Goal: Transaction & Acquisition: Purchase product/service

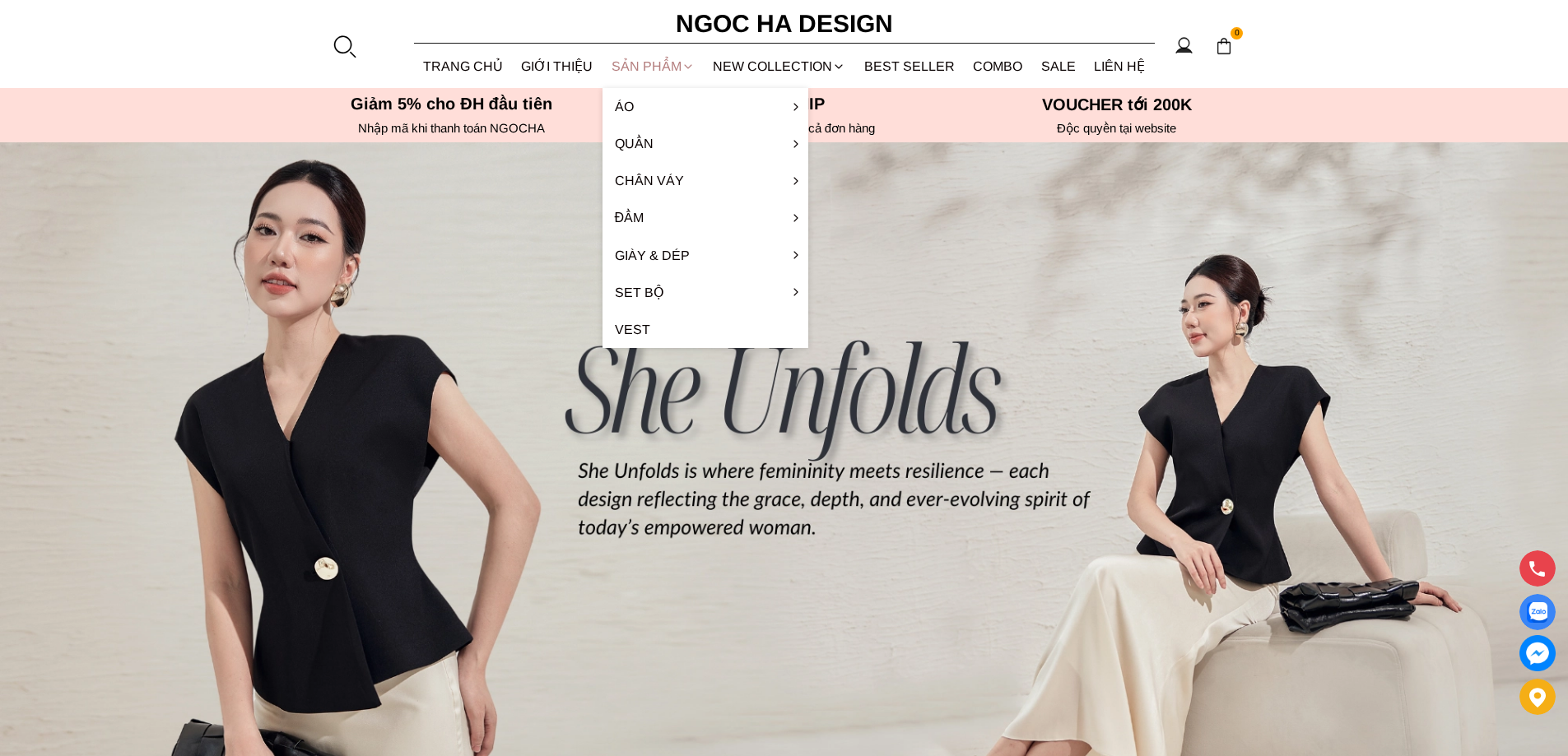
click at [641, 66] on div "SẢN PHẨM" at bounding box center [653, 66] width 102 height 43
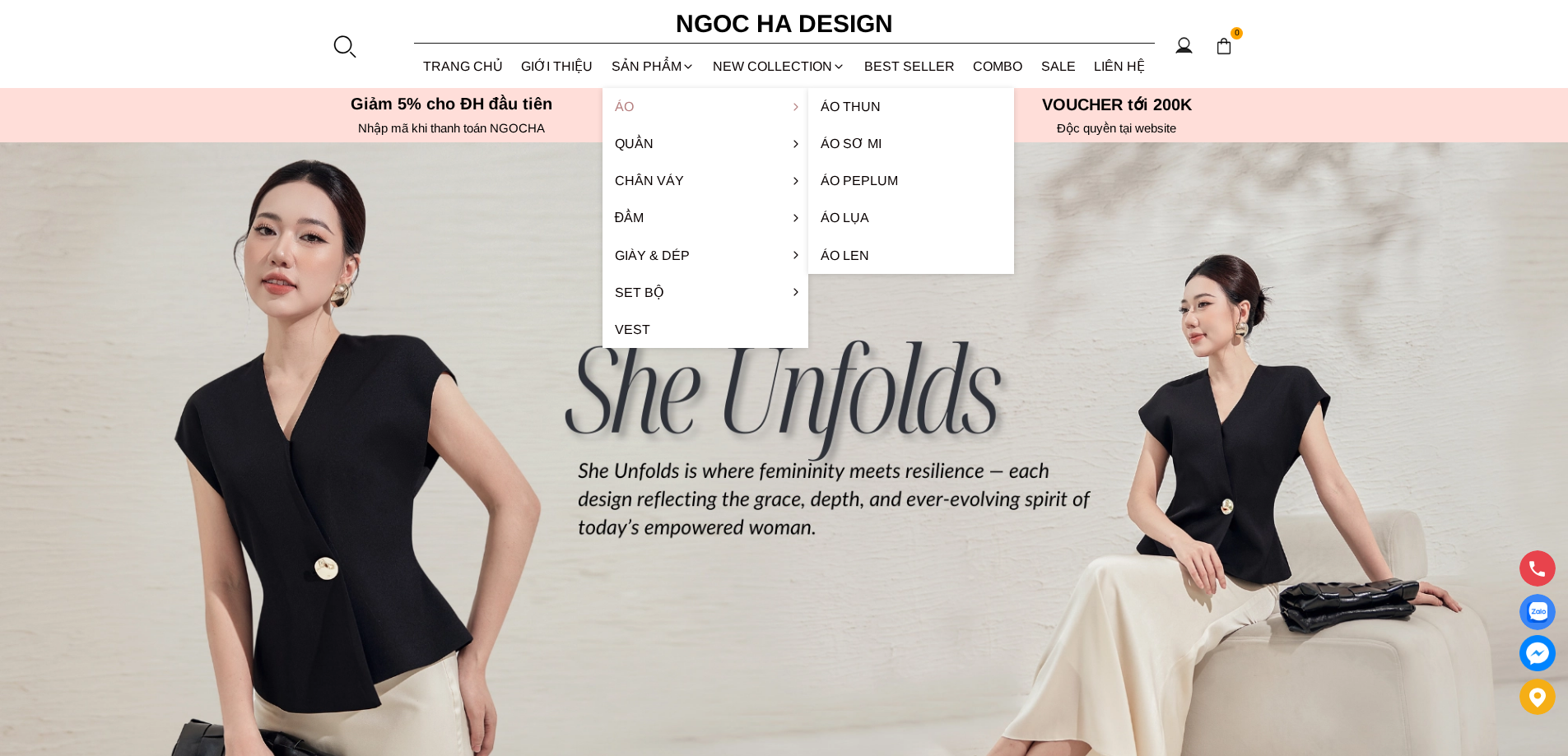
click at [650, 110] on link "Áo" at bounding box center [706, 106] width 206 height 37
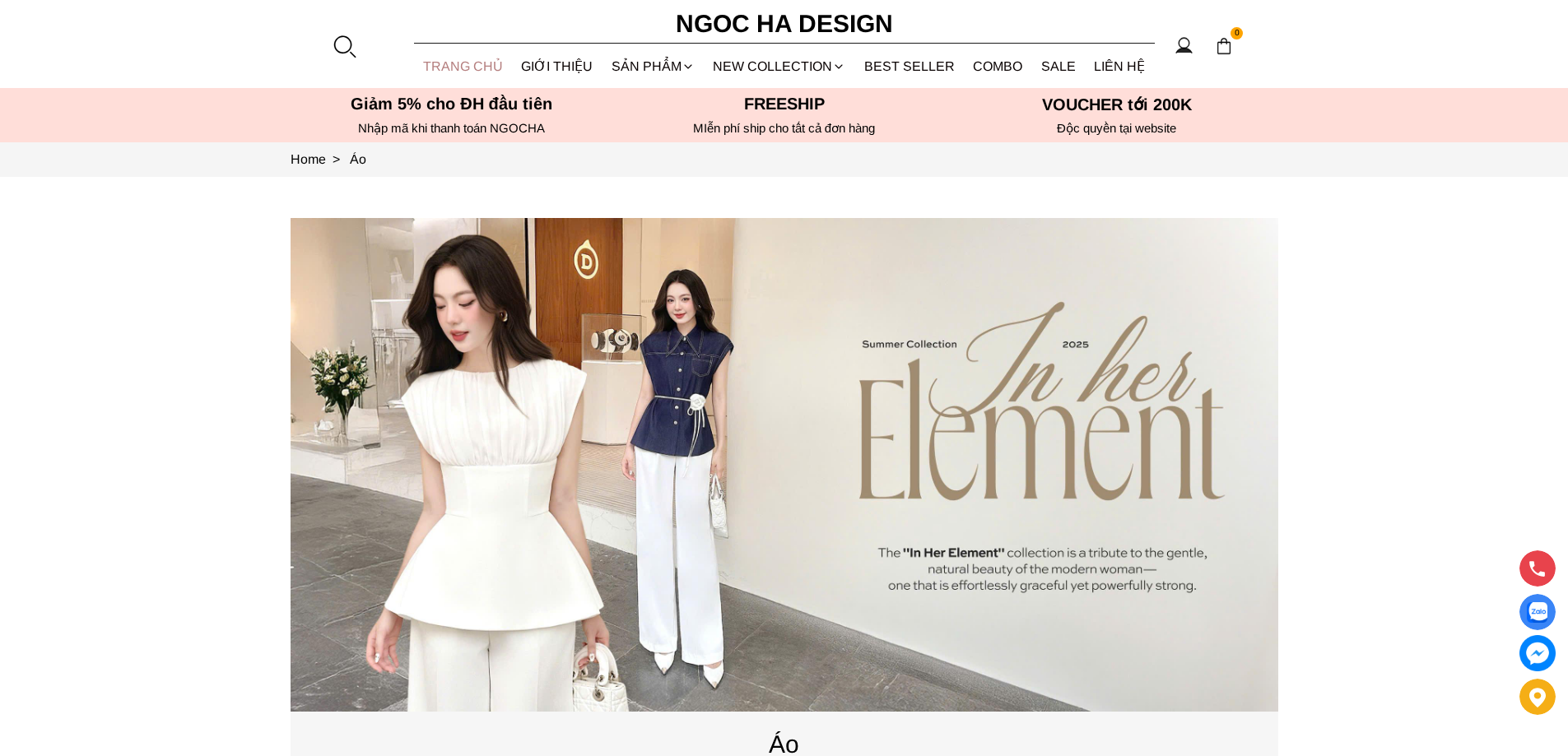
click at [460, 70] on link "TRANG CHỦ" at bounding box center [464, 66] width 99 height 43
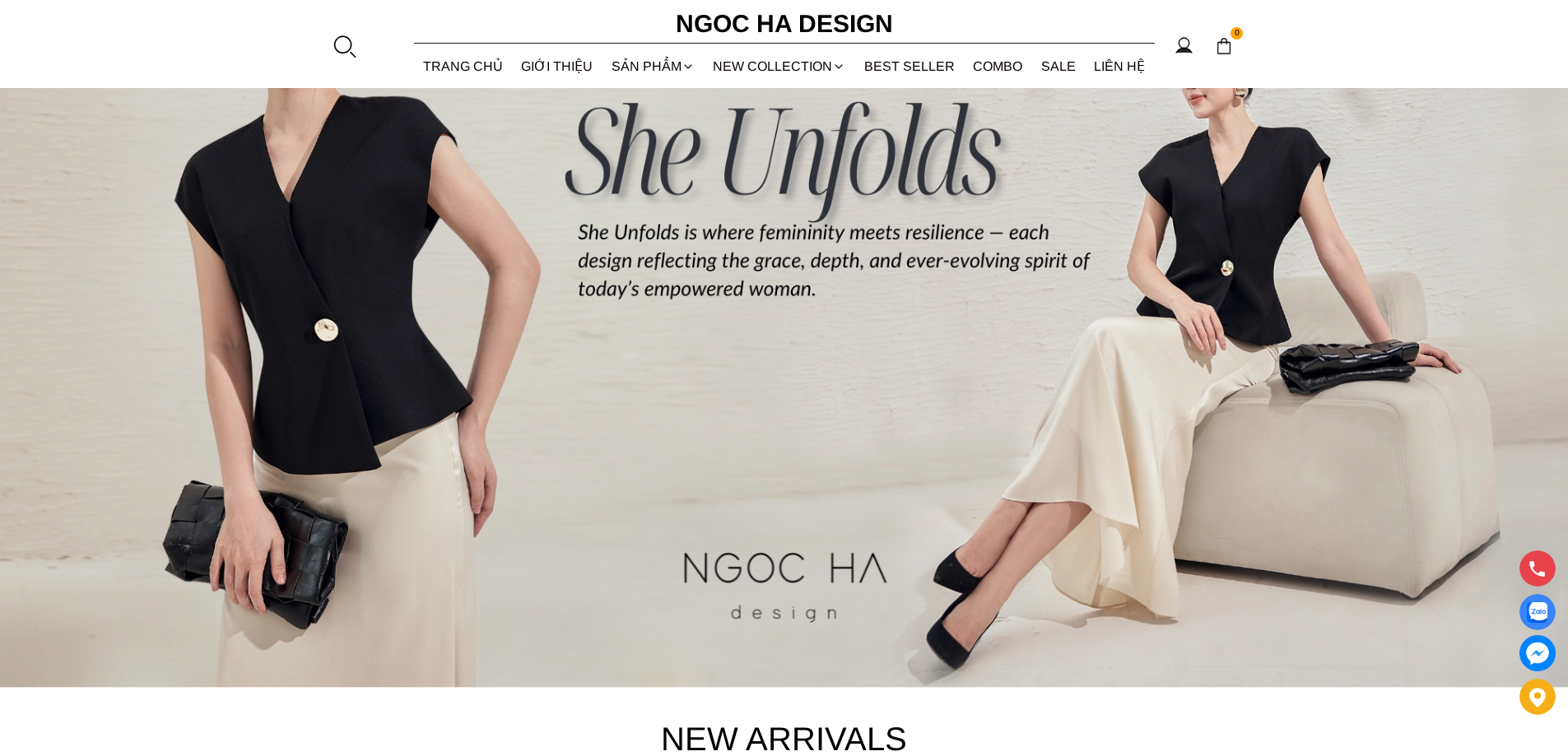
scroll to position [247, 0]
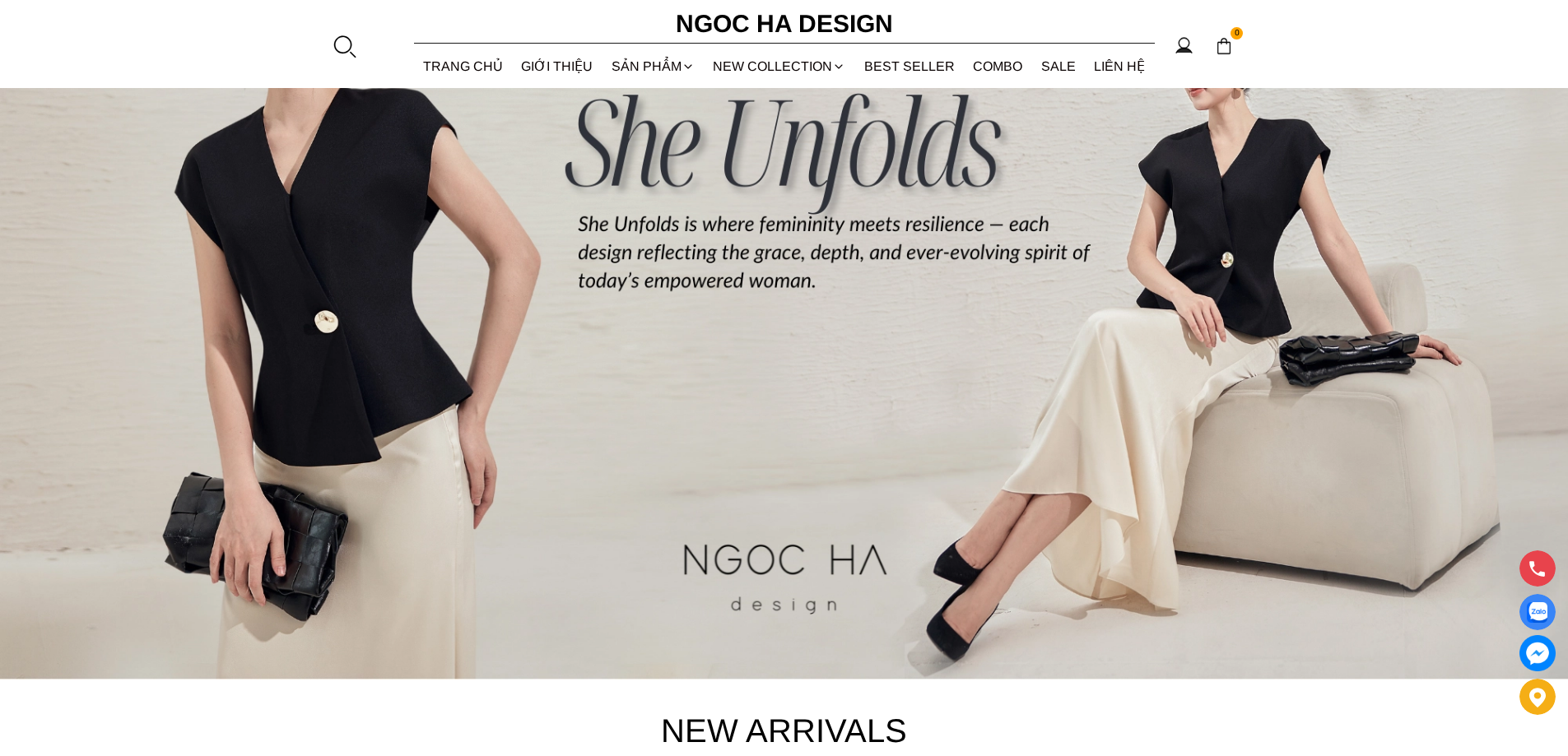
click at [773, 458] on img at bounding box center [784, 288] width 1568 height 785
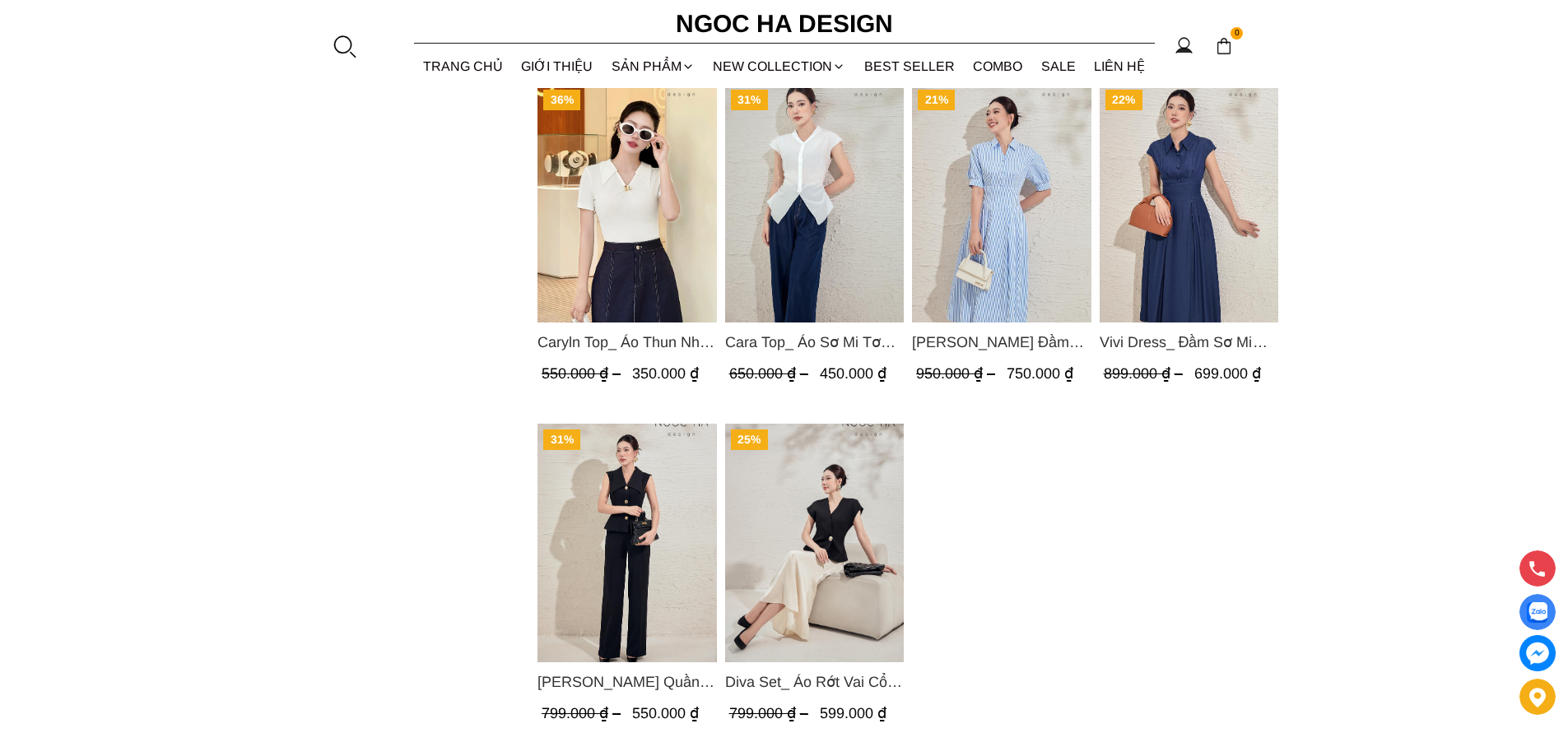
scroll to position [1728, 0]
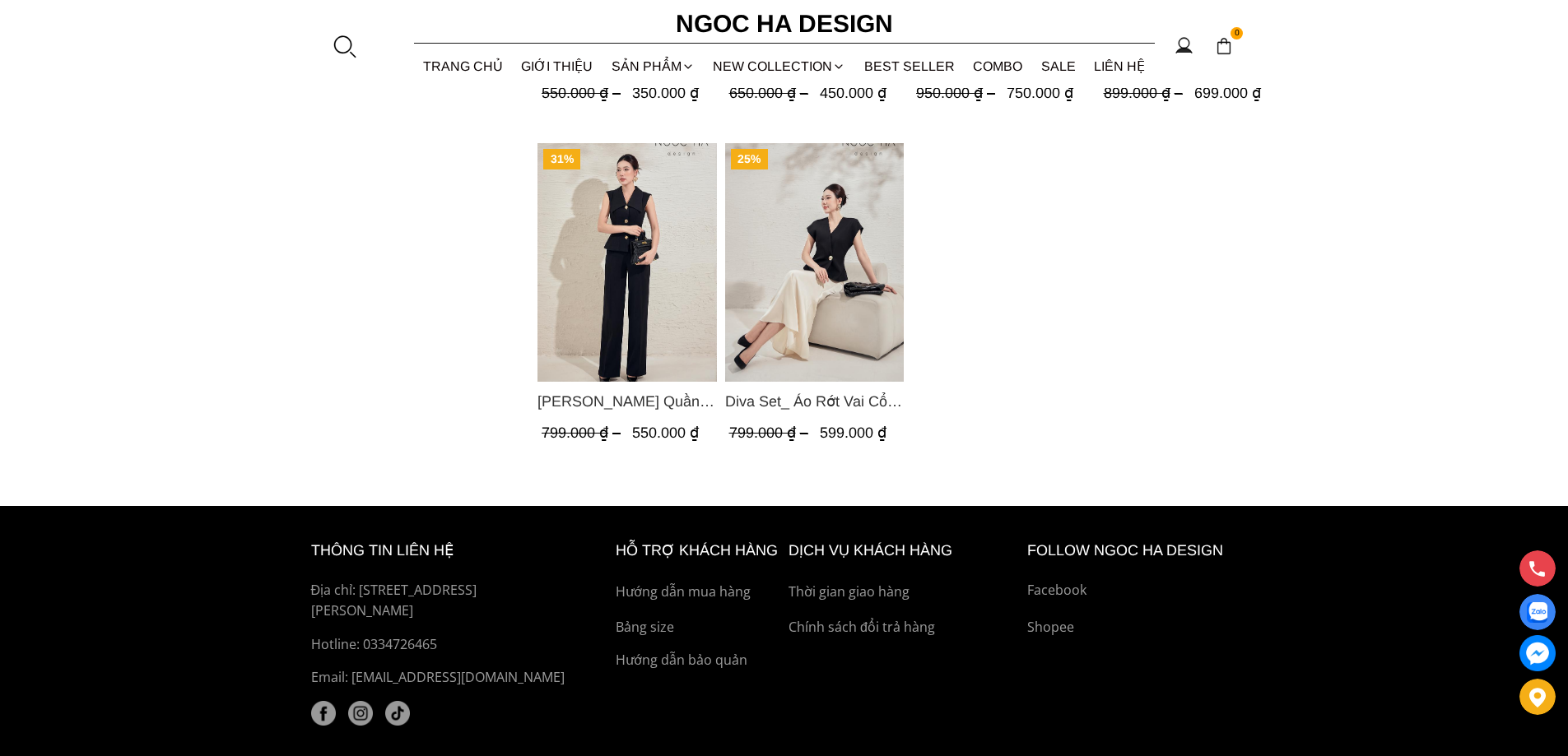
click at [806, 308] on img "Product image - Diva Set_ Áo Rớt Vai Cổ V, Chân Váy Lụa Đuôi Cá A1078+CV134" at bounding box center [815, 262] width 180 height 238
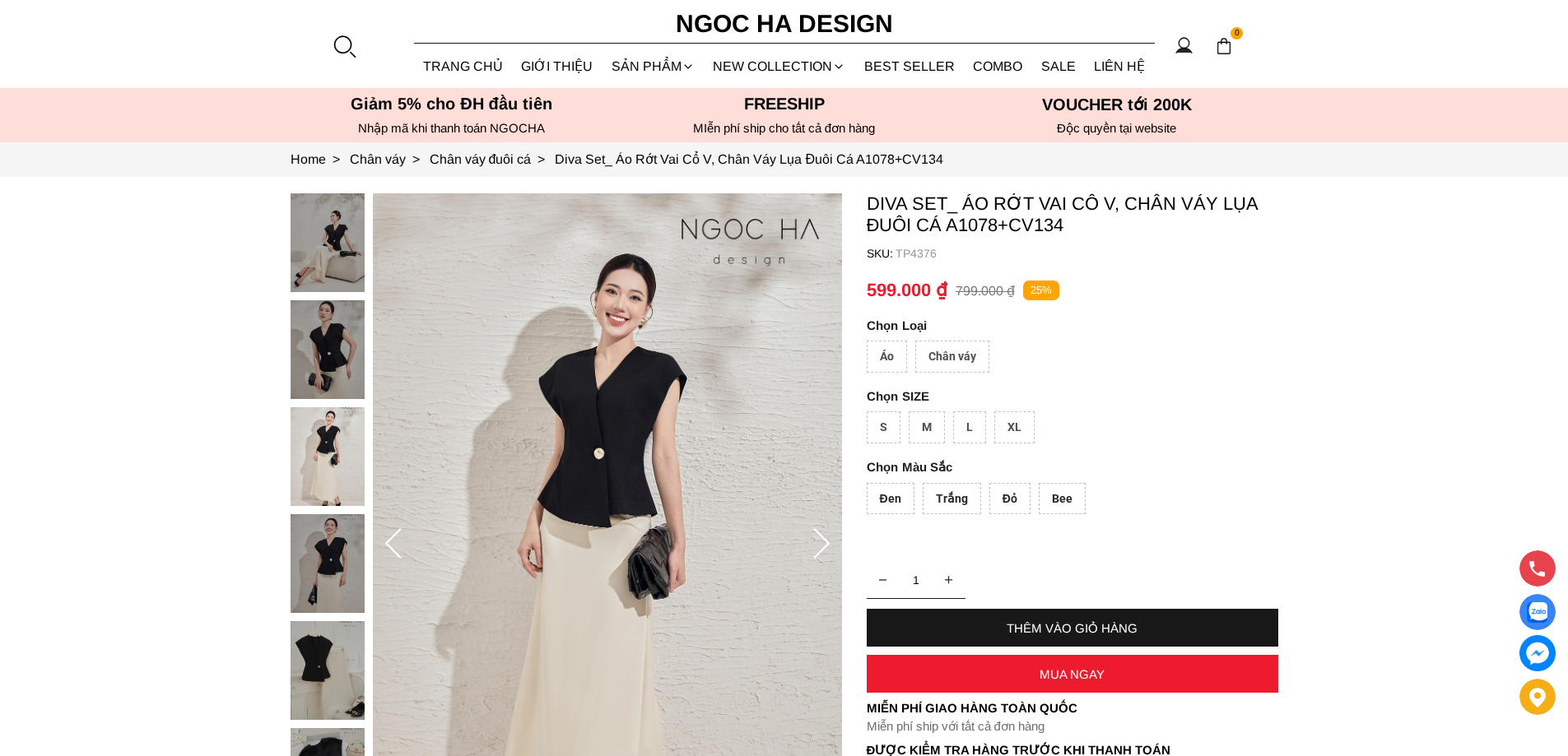
click at [950, 349] on div "Chân váy" at bounding box center [952, 357] width 74 height 32
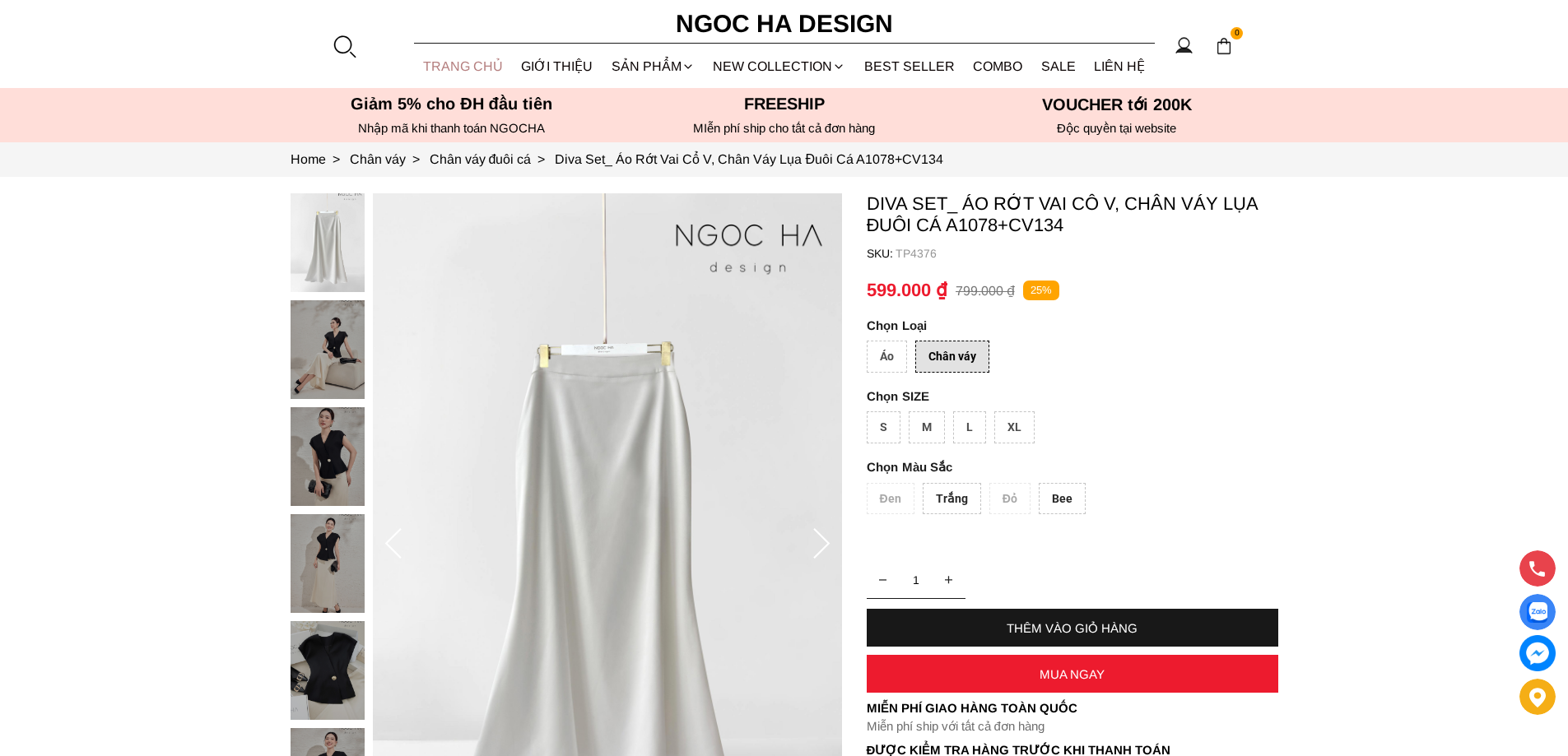
click at [462, 59] on link "TRANG CHỦ" at bounding box center [464, 66] width 99 height 43
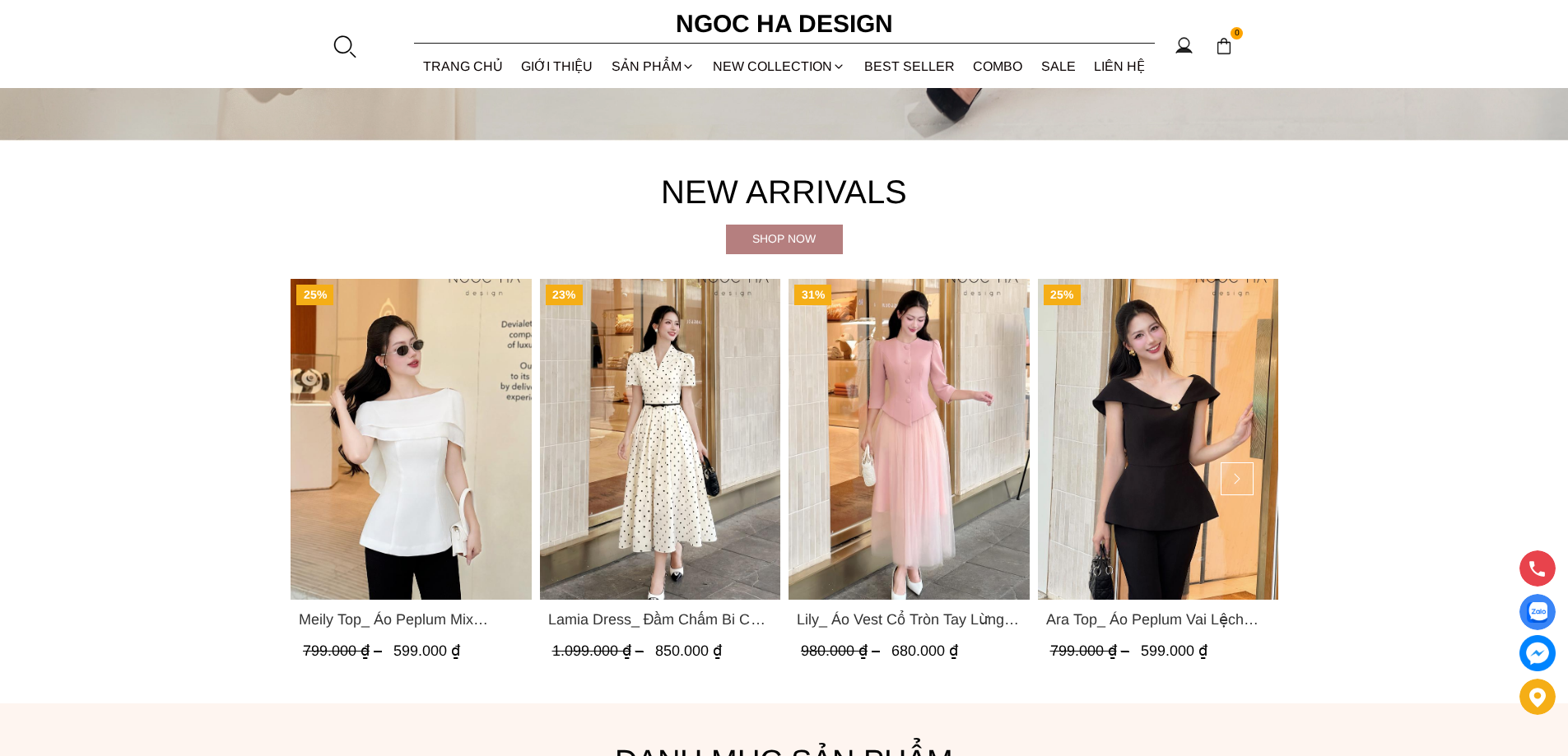
scroll to position [740, 0]
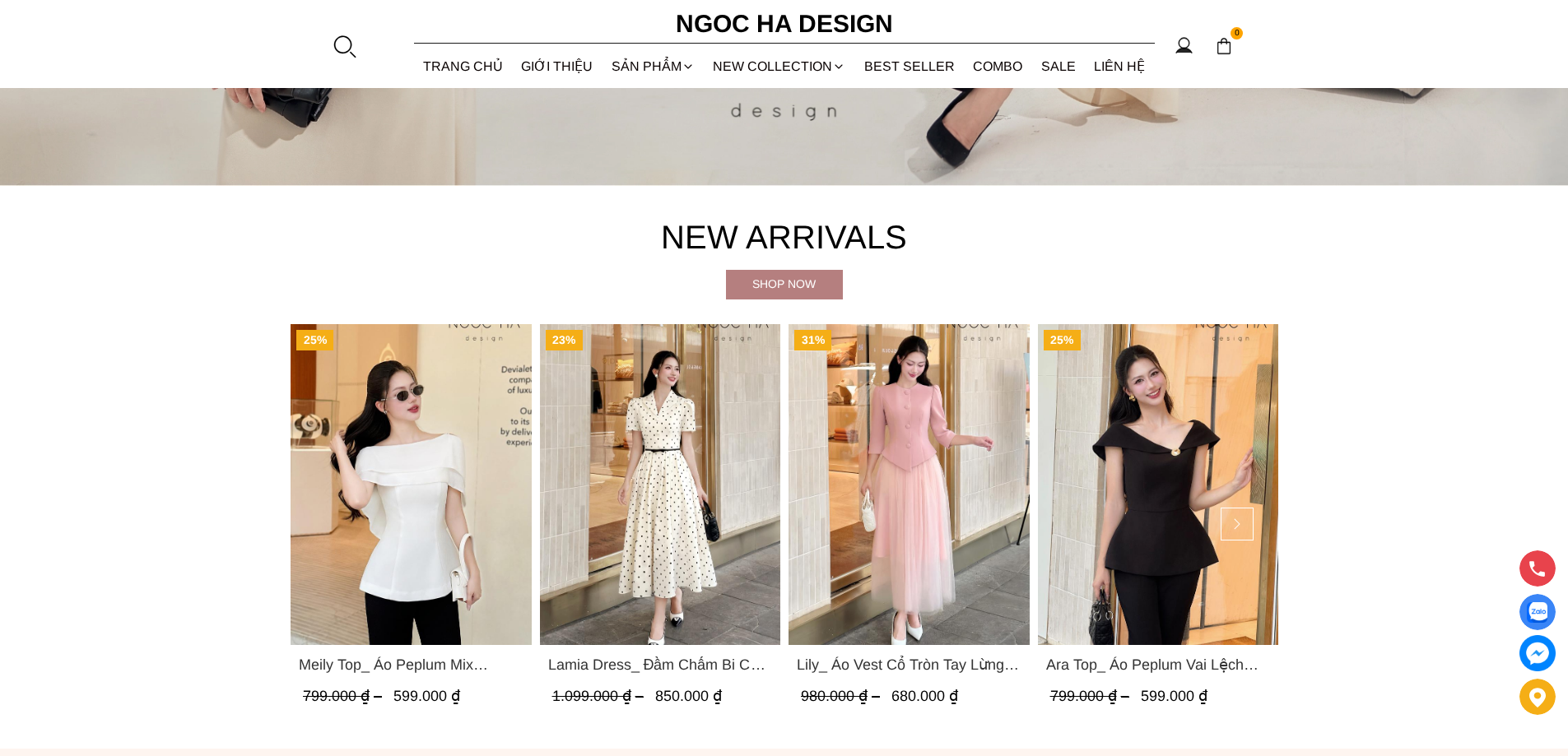
click at [775, 283] on div "Shop now" at bounding box center [784, 284] width 117 height 18
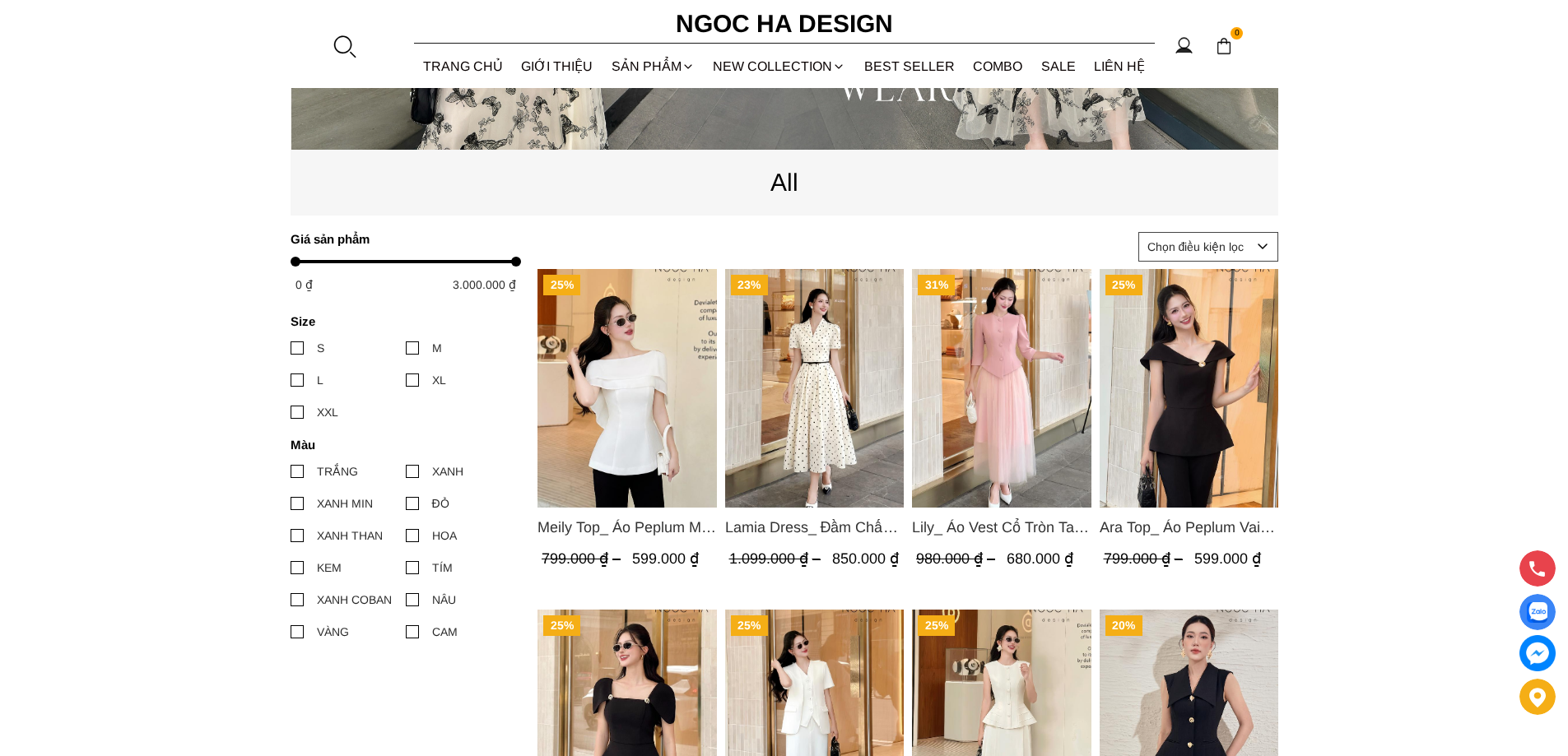
scroll to position [576, 0]
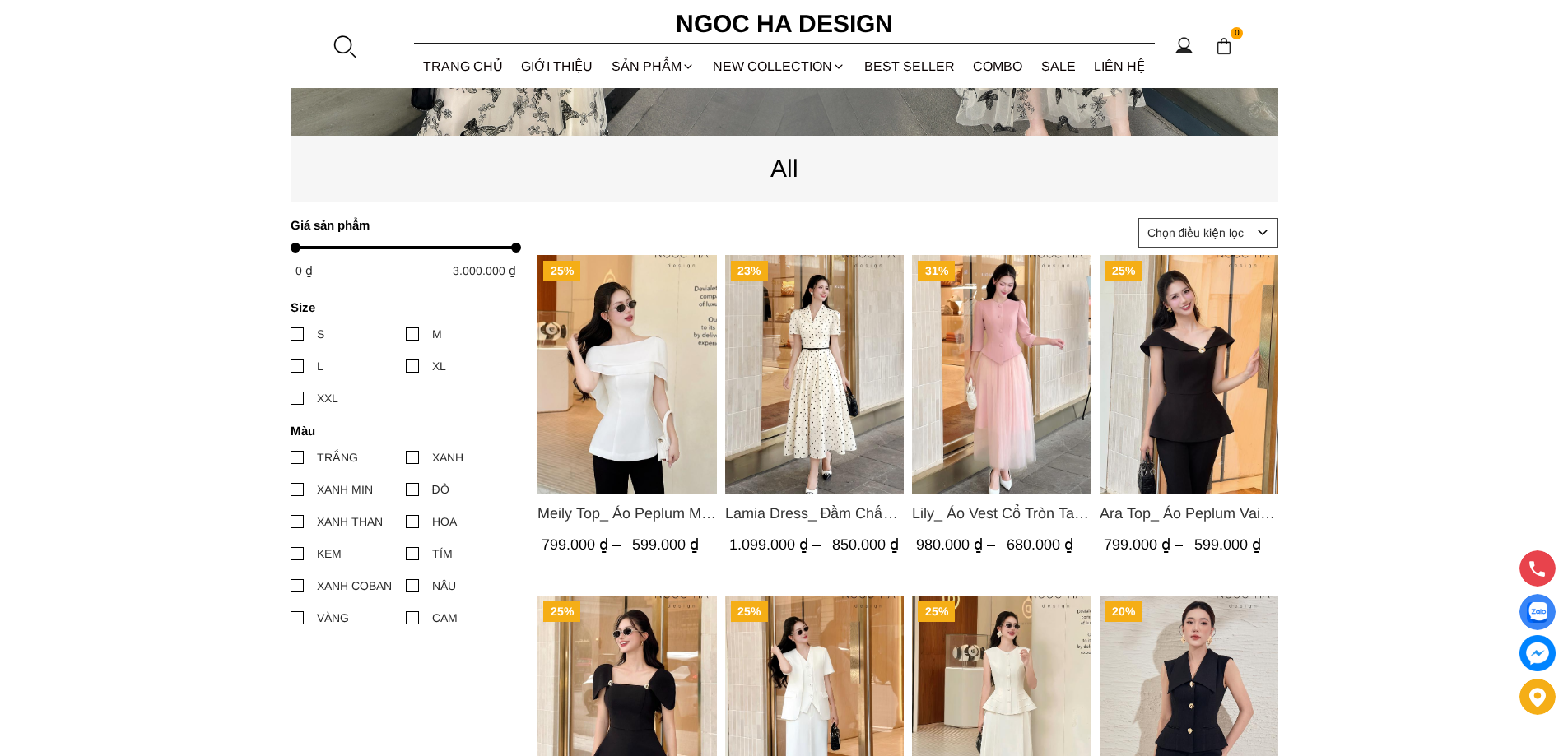
click at [810, 361] on img "Product image - Lamia Dress_ Đầm Chấm Bi Cổ Vest Màu Kem D1003" at bounding box center [815, 374] width 180 height 238
click at [1036, 357] on img "Product image - Lily_ Áo Vest Cổ Tròn Tay Lừng Mix Chân Váy Lưới Màu Hồng A1082…" at bounding box center [1002, 374] width 180 height 238
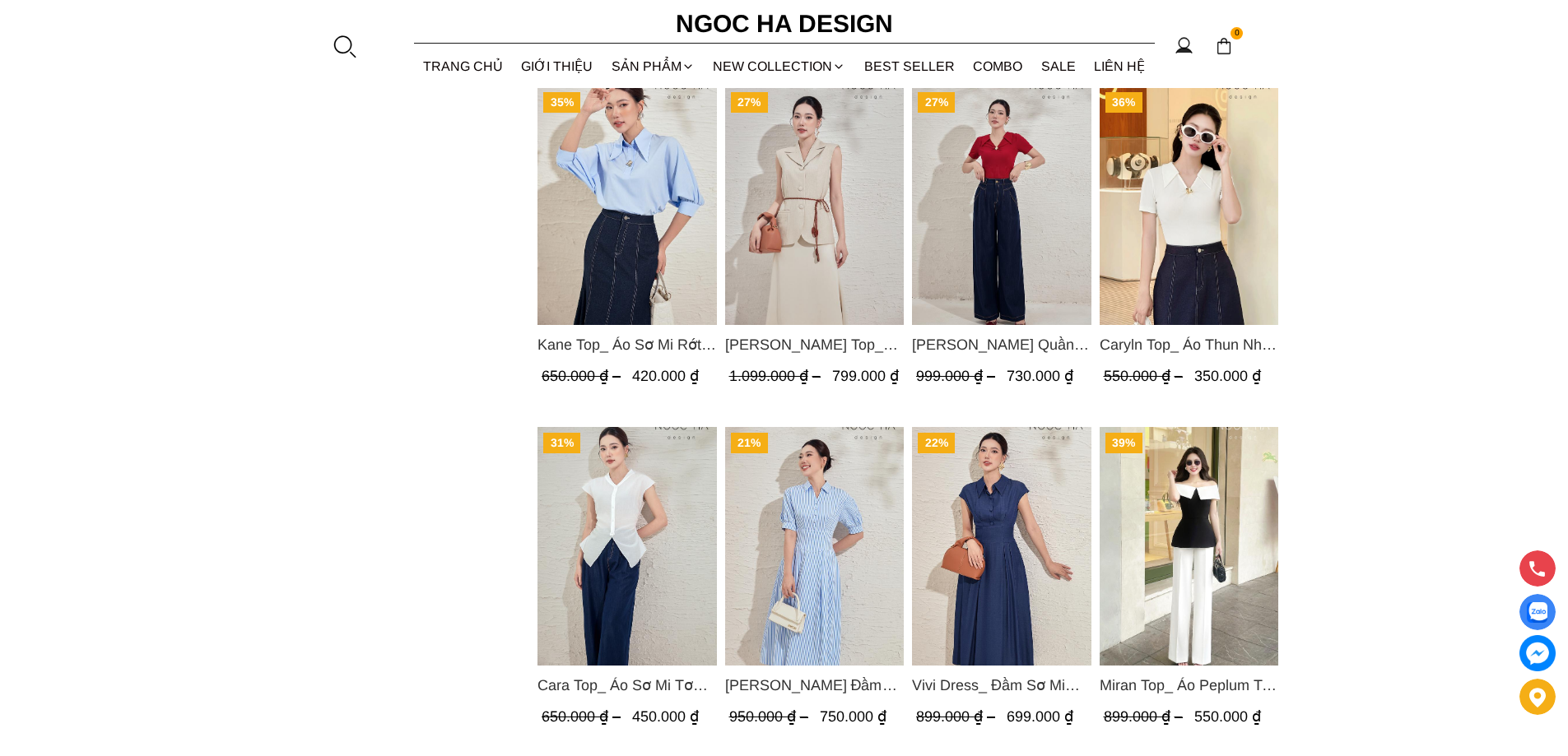
scroll to position [2140, 0]
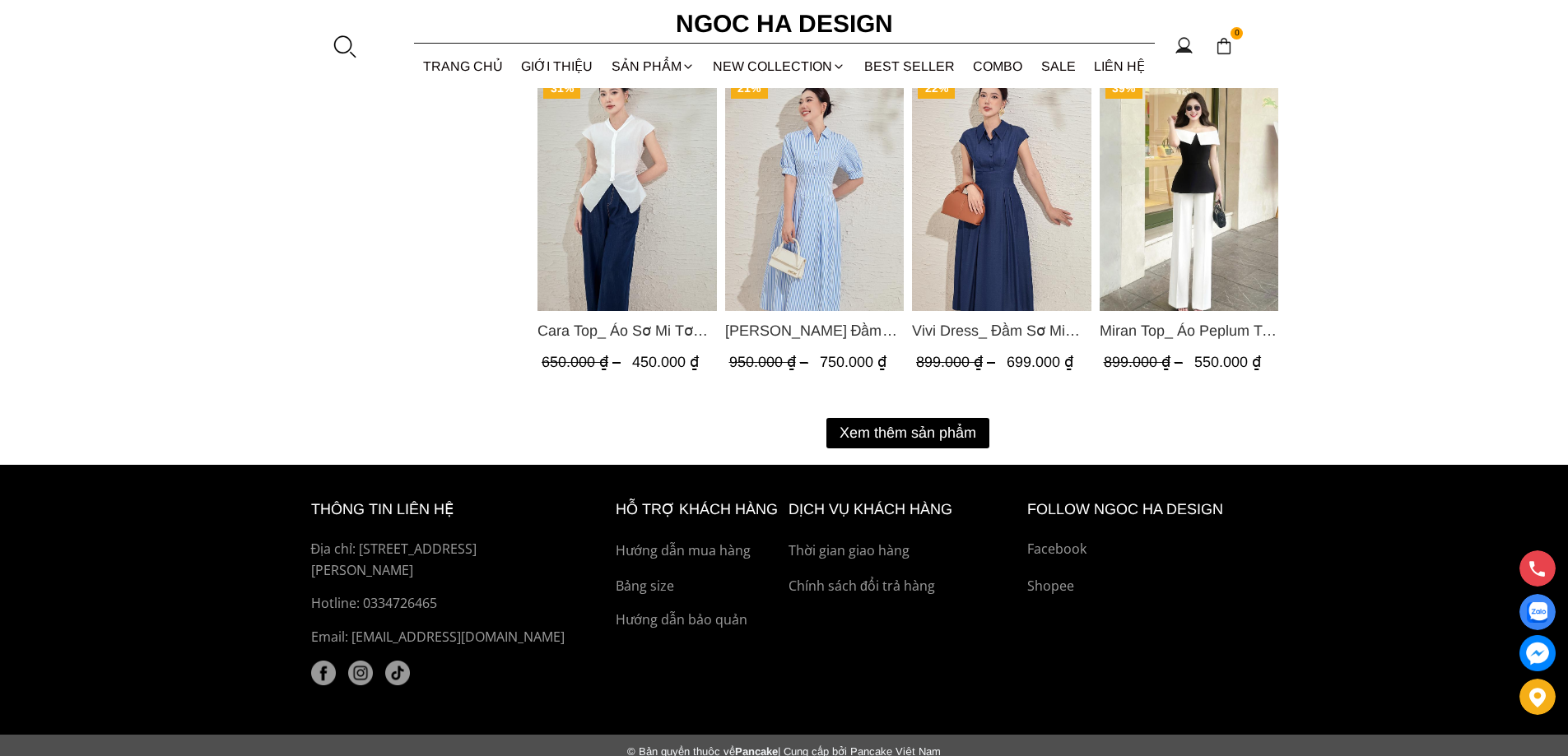
click at [912, 429] on button "Xem thêm sản phẩm" at bounding box center [908, 433] width 163 height 31
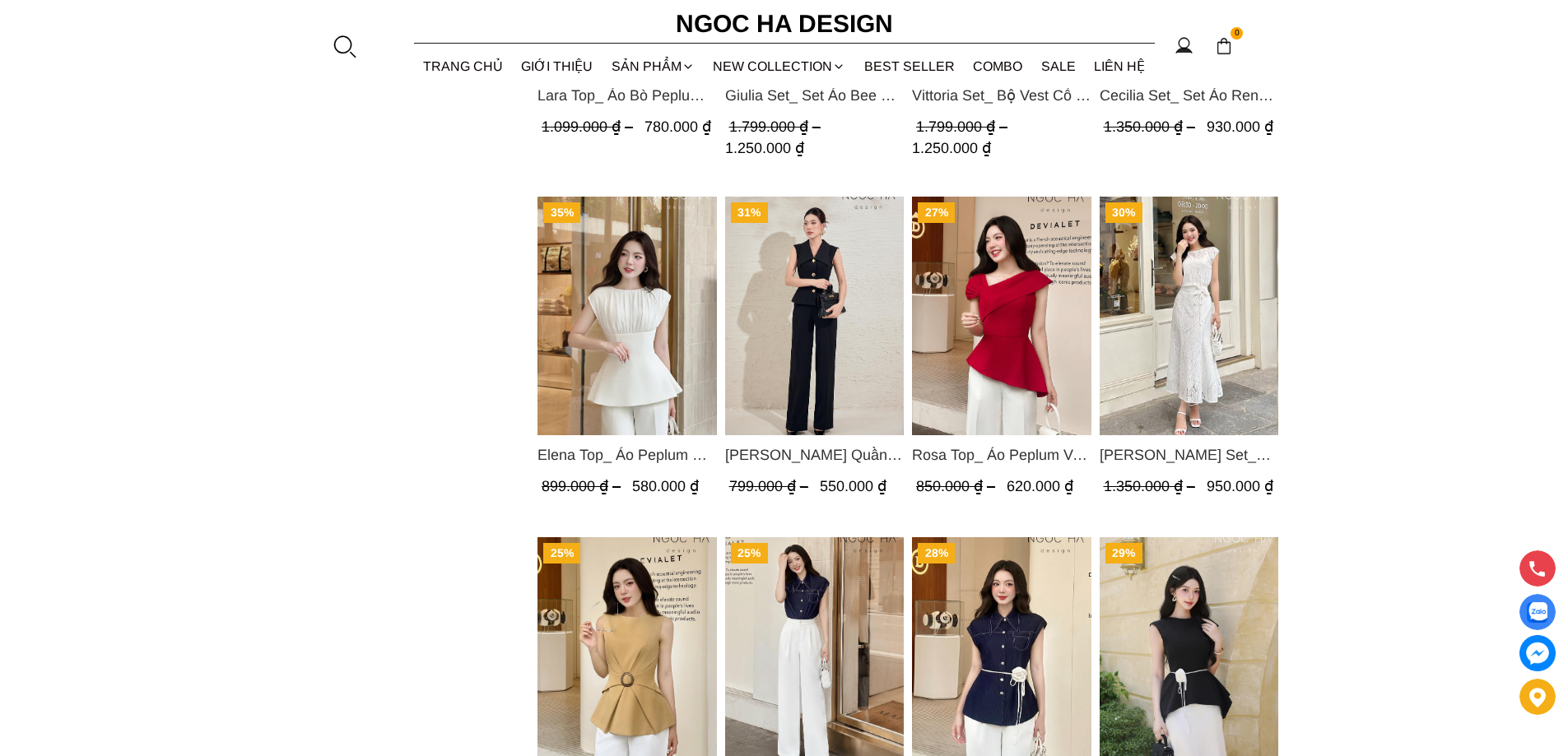
scroll to position [2716, 0]
click at [634, 356] on img "Product image - Elena Top_ Áo Peplum Cổ Nhún Màu Trắng A1066" at bounding box center [628, 314] width 180 height 238
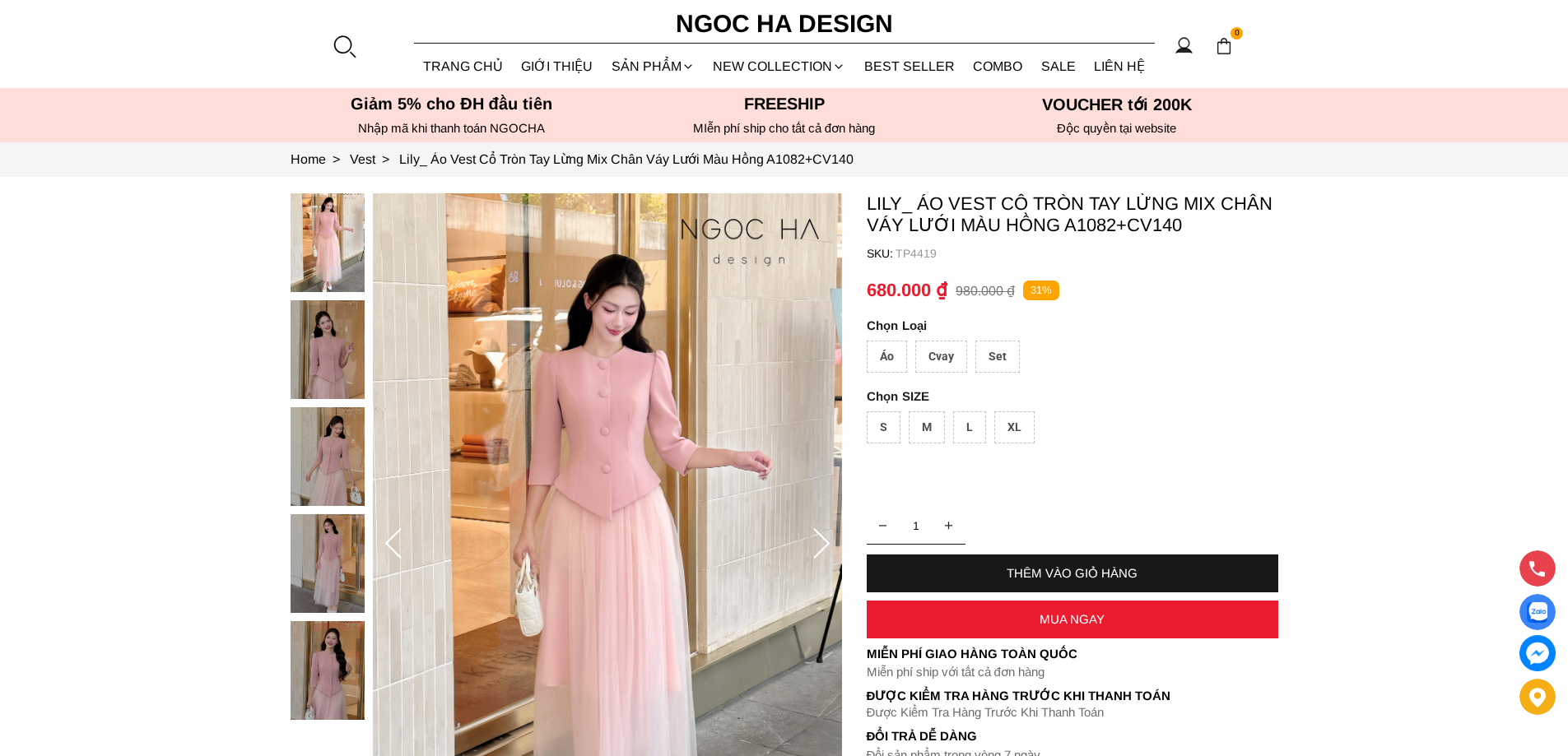
click at [944, 358] on div "Cvay" at bounding box center [941, 357] width 51 height 32
click at [993, 358] on div "Set" at bounding box center [998, 357] width 44 height 32
click at [998, 355] on div "Set" at bounding box center [998, 357] width 44 height 32
click at [889, 356] on div "Áo" at bounding box center [887, 357] width 41 height 32
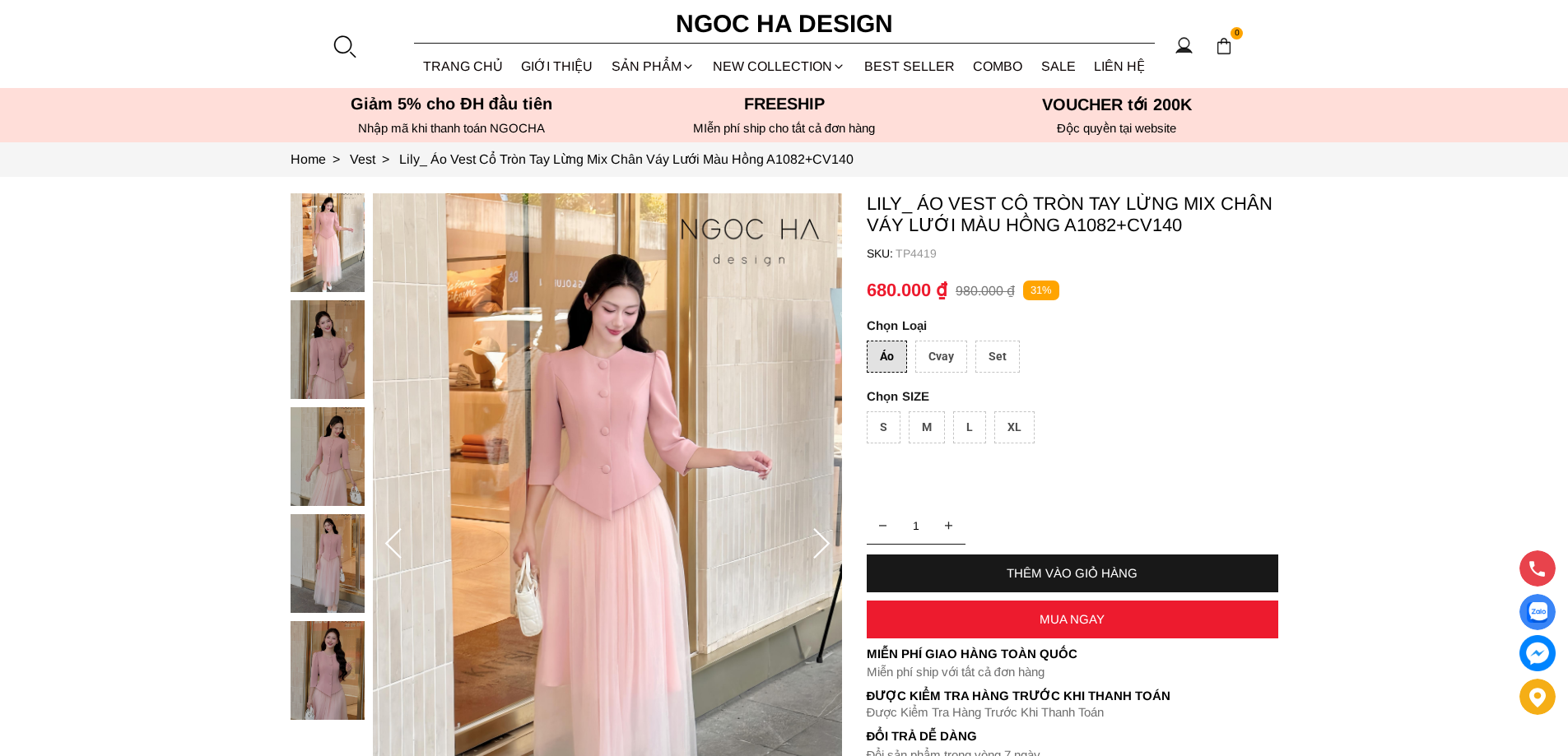
click at [886, 416] on div "S" at bounding box center [884, 427] width 34 height 32
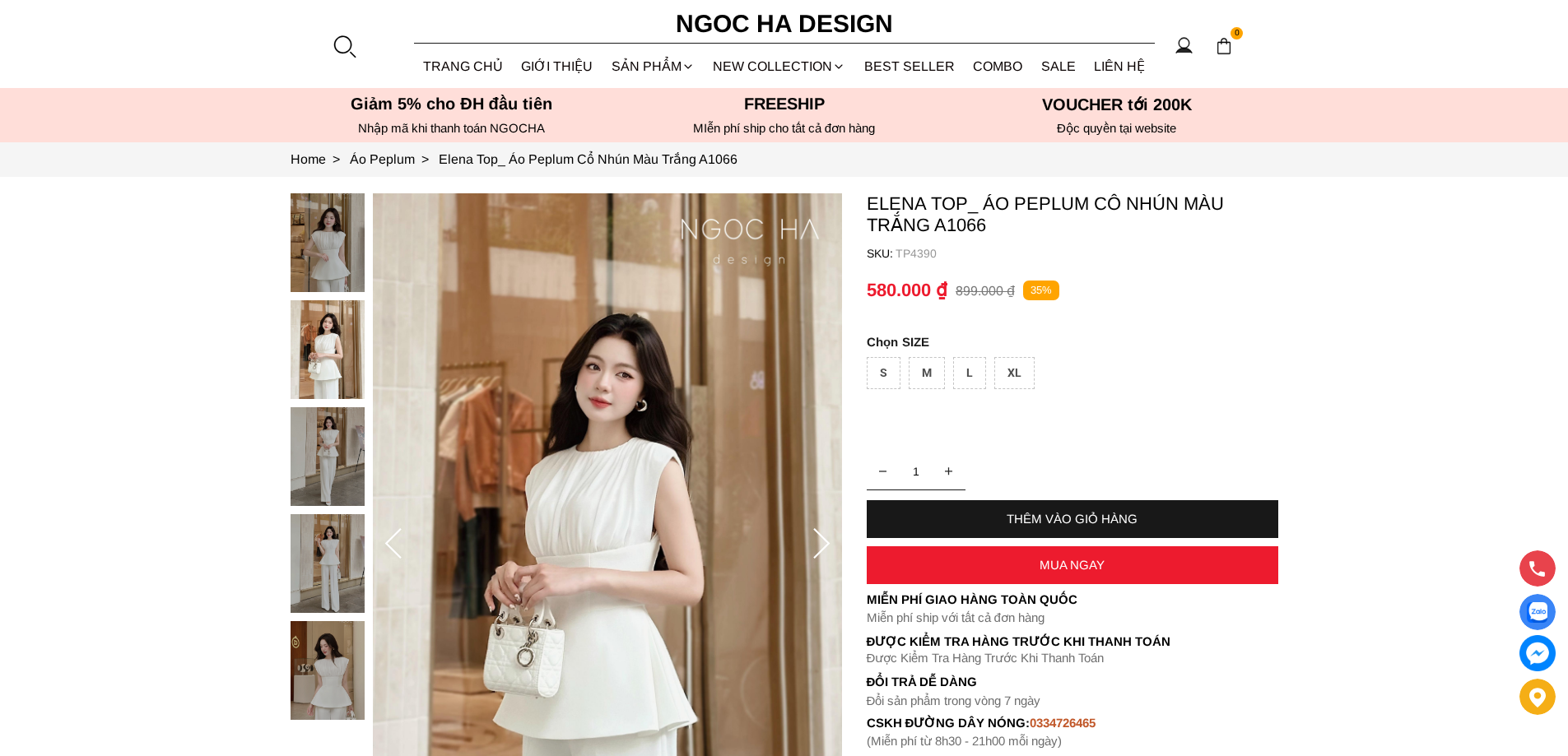
click at [329, 462] on img at bounding box center [327, 457] width 74 height 99
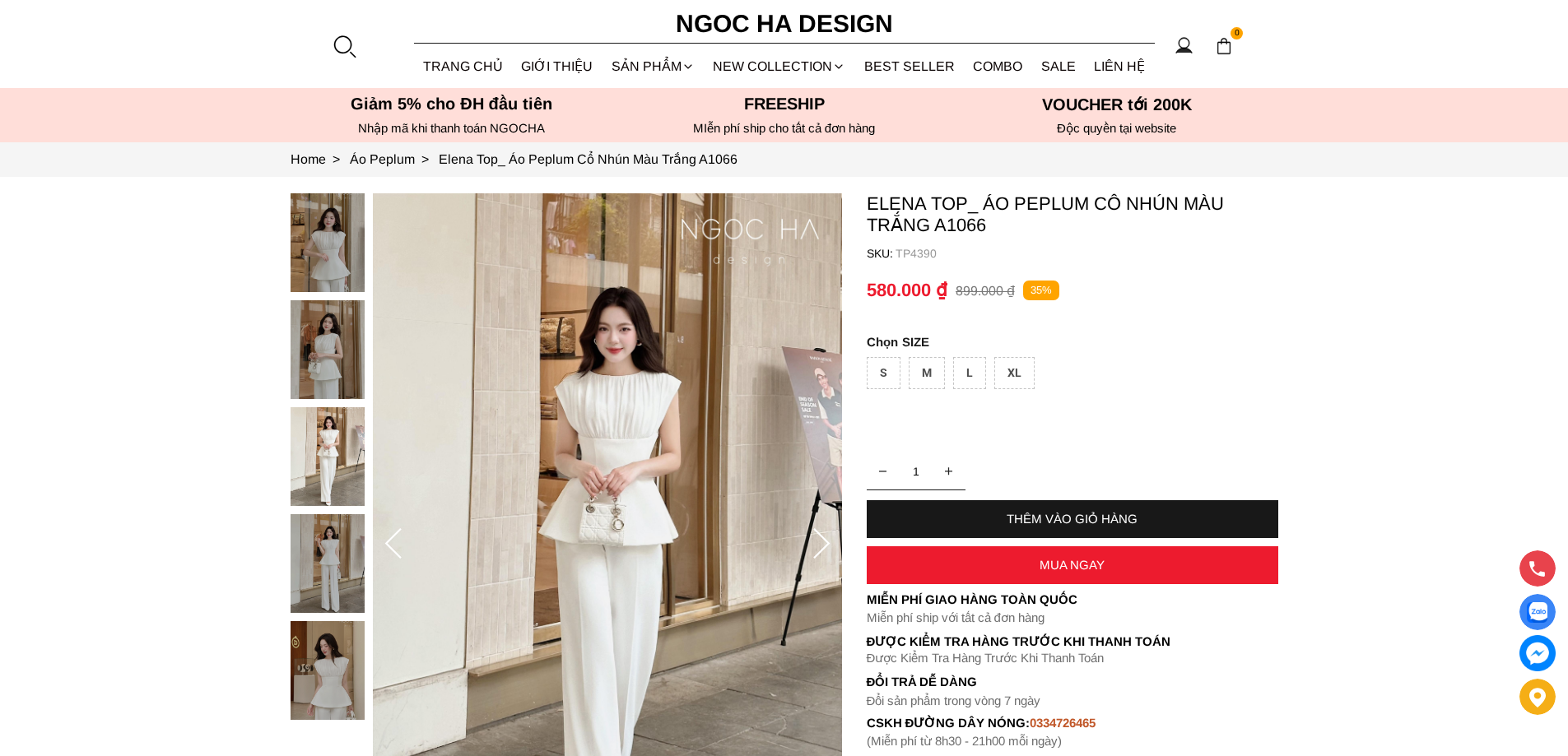
click at [324, 583] on img at bounding box center [327, 563] width 74 height 99
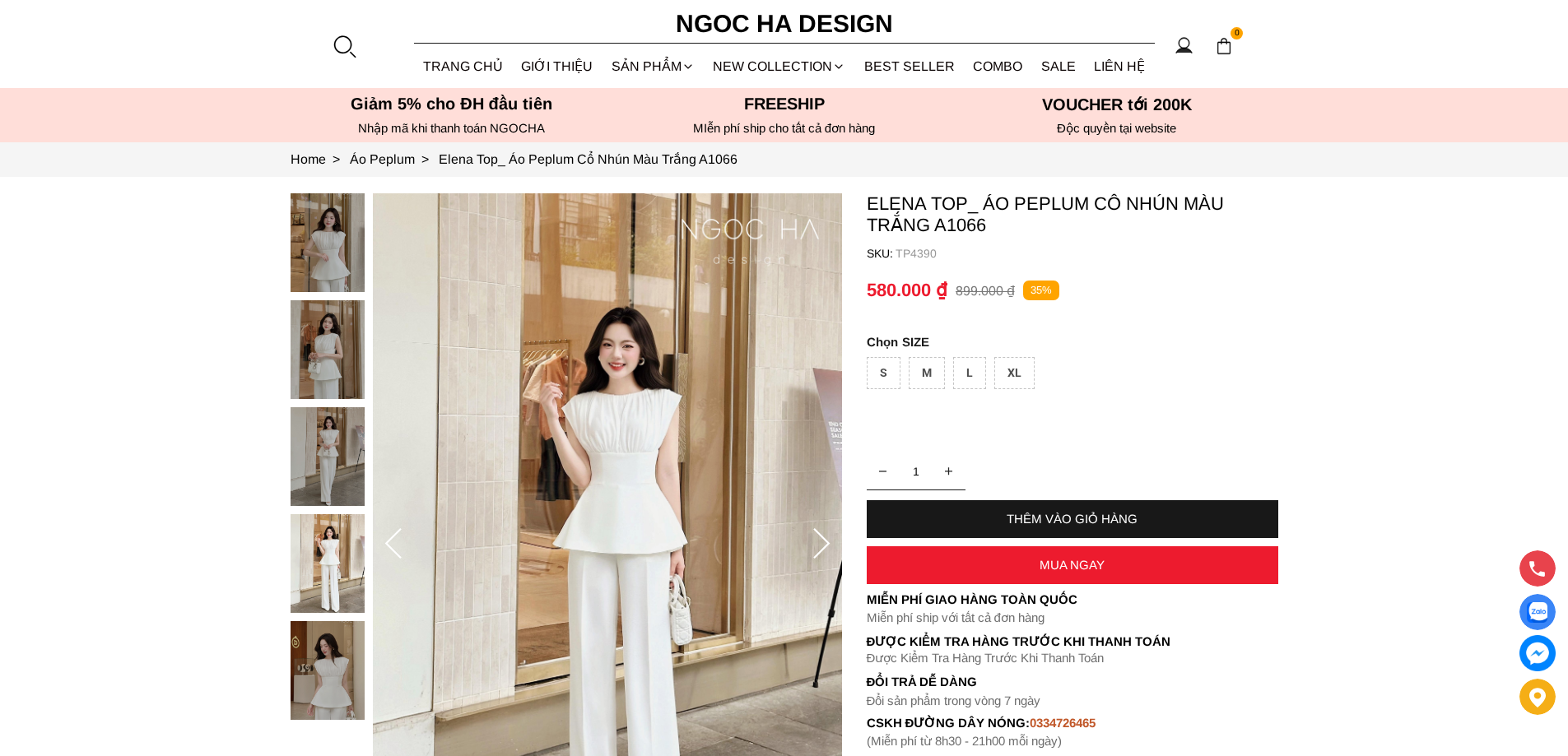
click at [327, 651] on img at bounding box center [327, 671] width 74 height 99
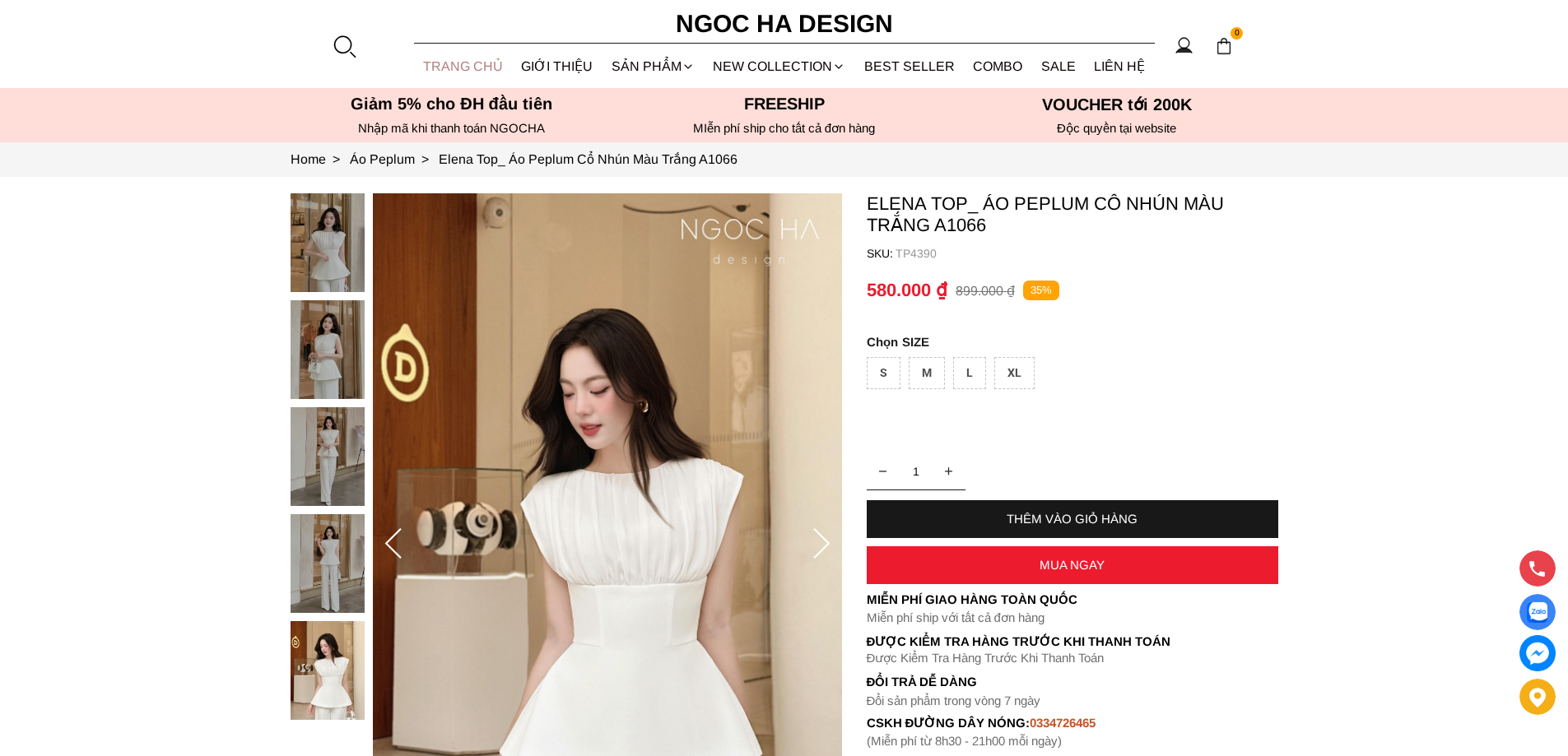
click at [465, 66] on link "TRANG CHỦ" at bounding box center [464, 66] width 99 height 43
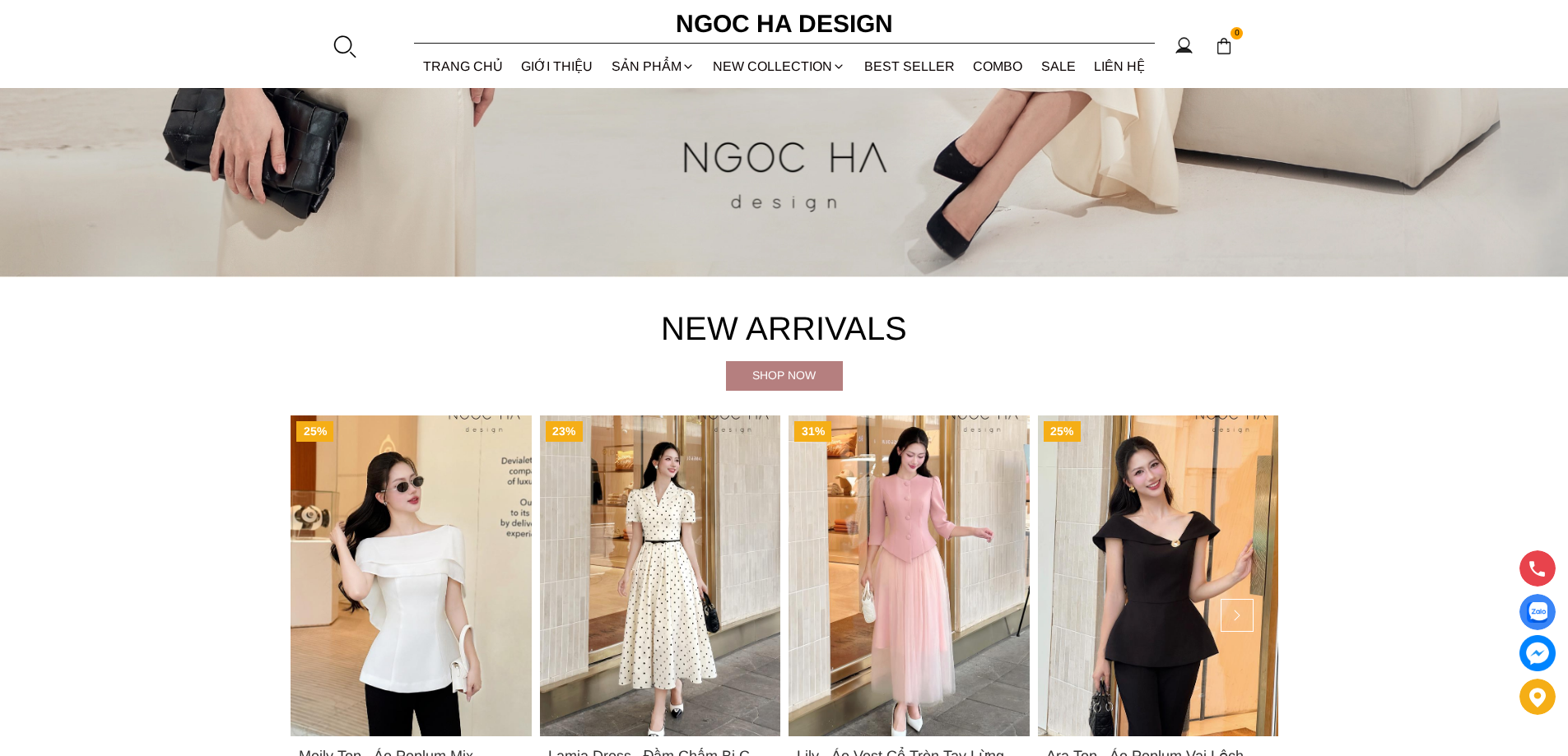
scroll to position [658, 0]
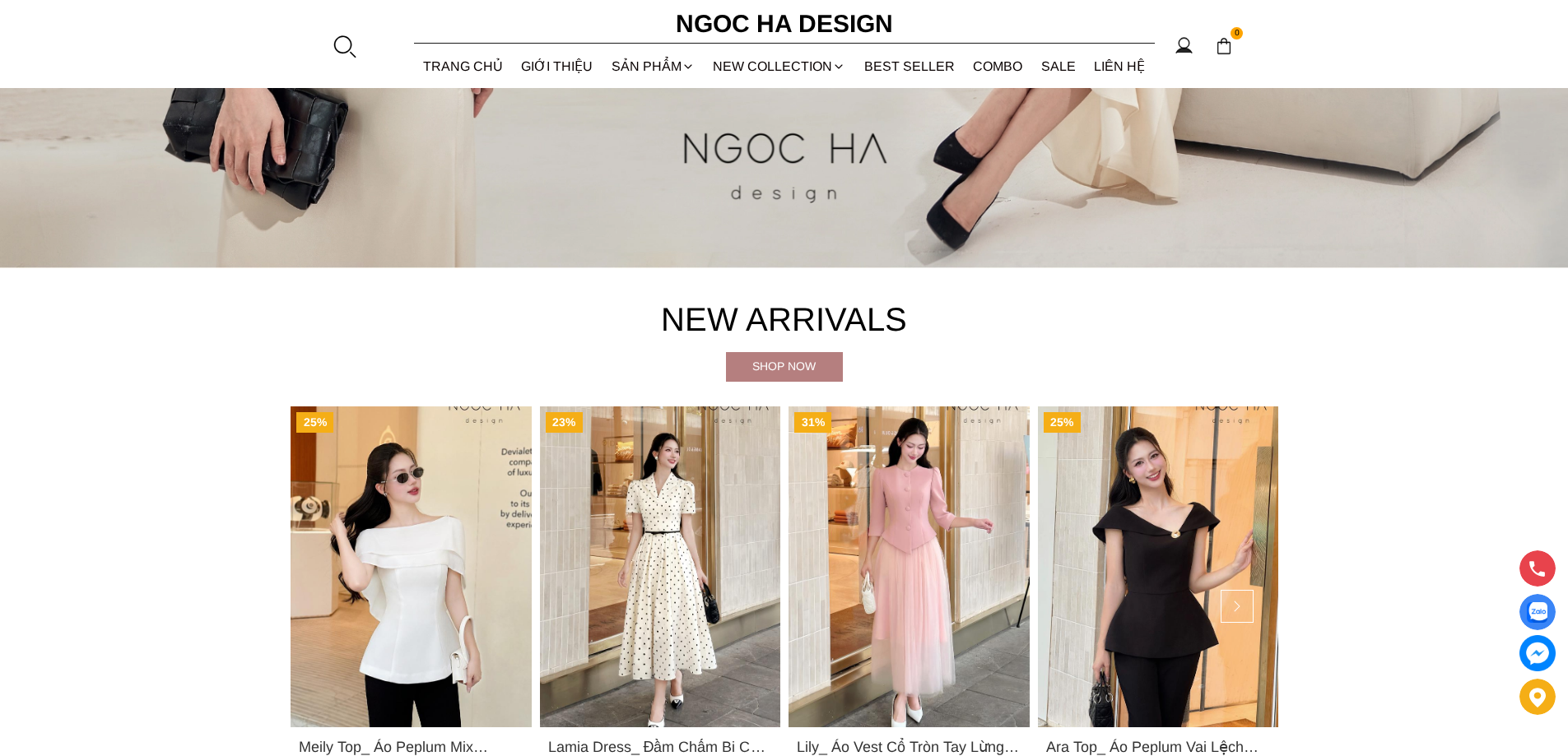
click at [780, 371] on div "Shop now" at bounding box center [784, 366] width 117 height 18
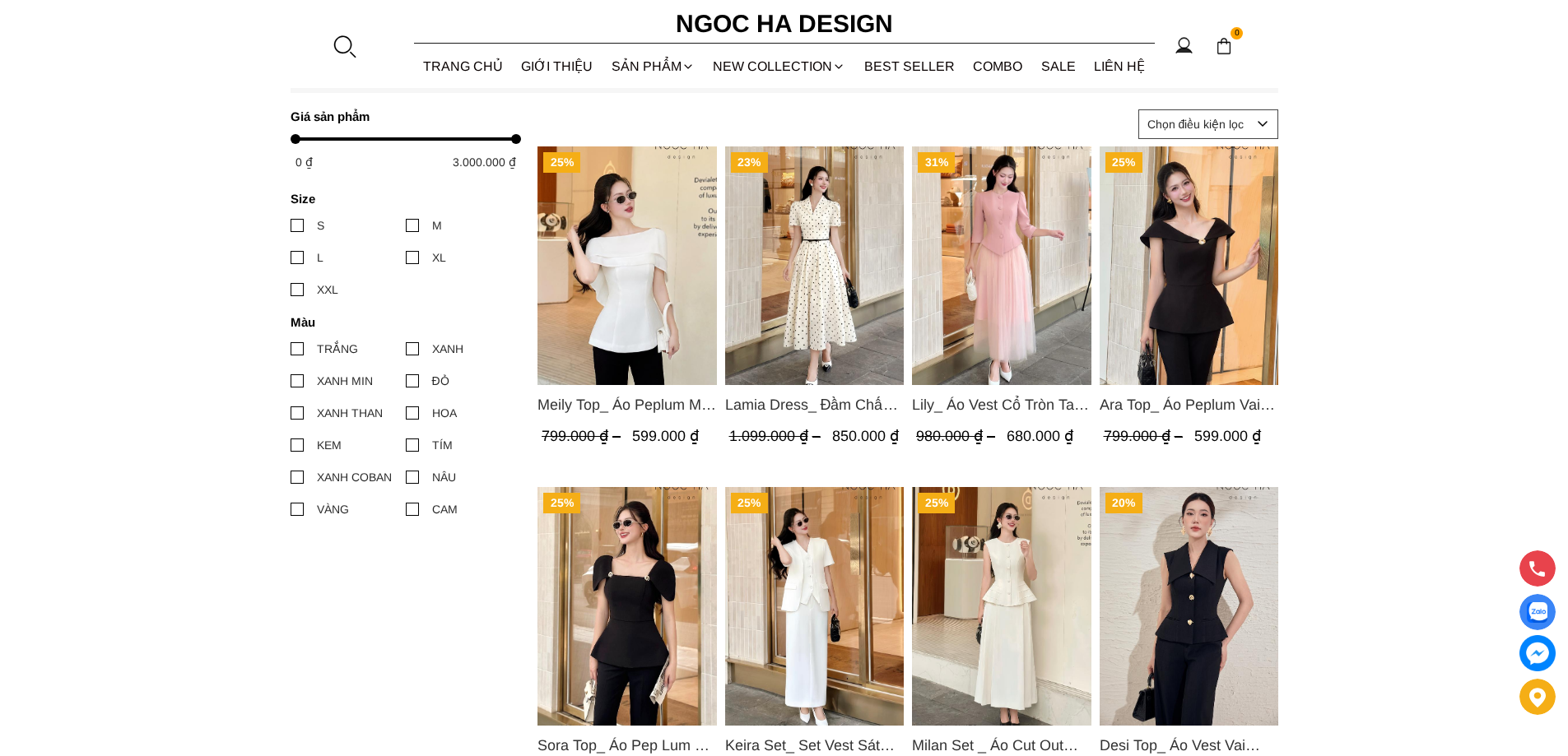
scroll to position [658, 0]
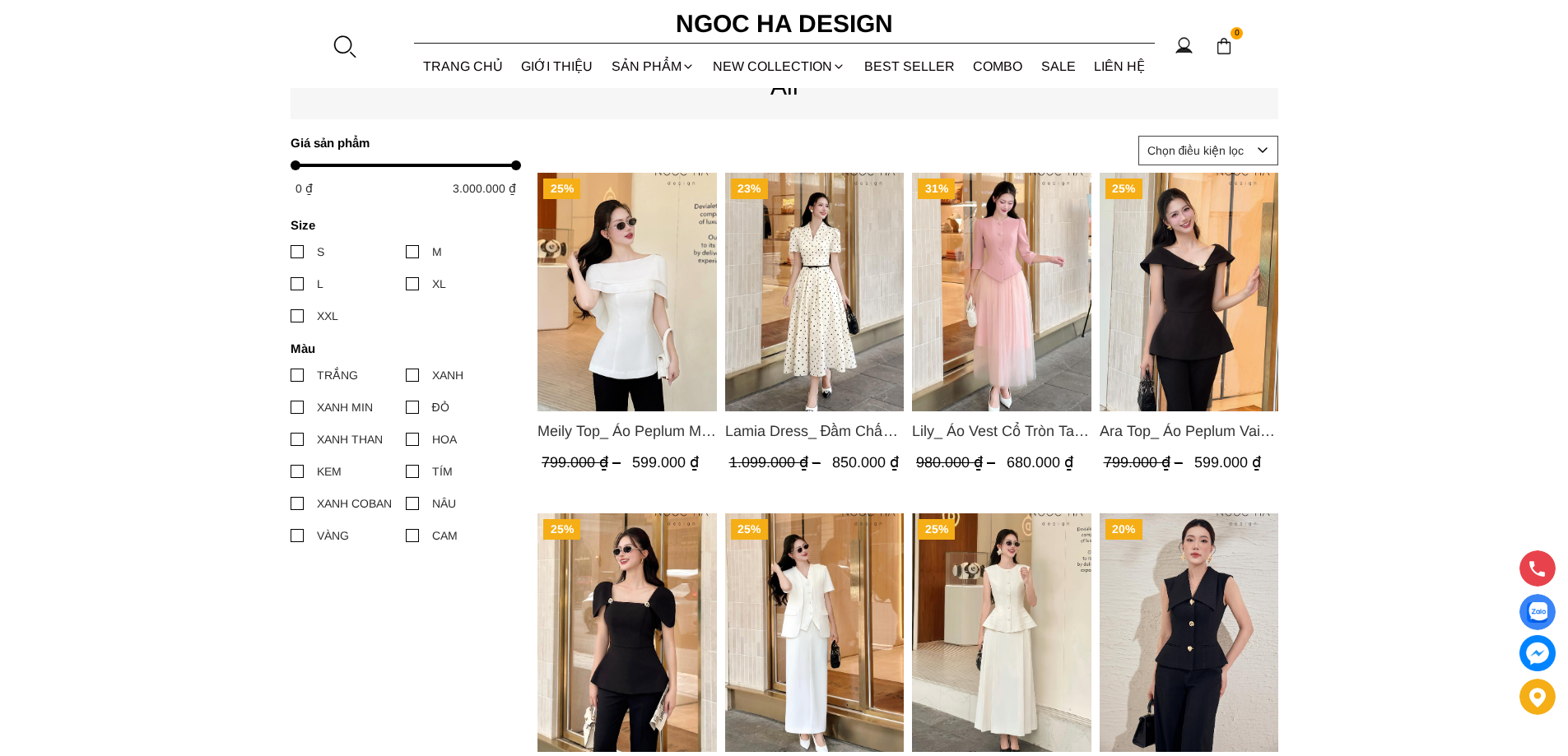
click at [1001, 283] on img "Product image - Lily_ Áo Vest Cổ Tròn Tay Lừng Mix Chân Váy Lưới Màu Hồng A1082…" at bounding box center [1002, 292] width 180 height 238
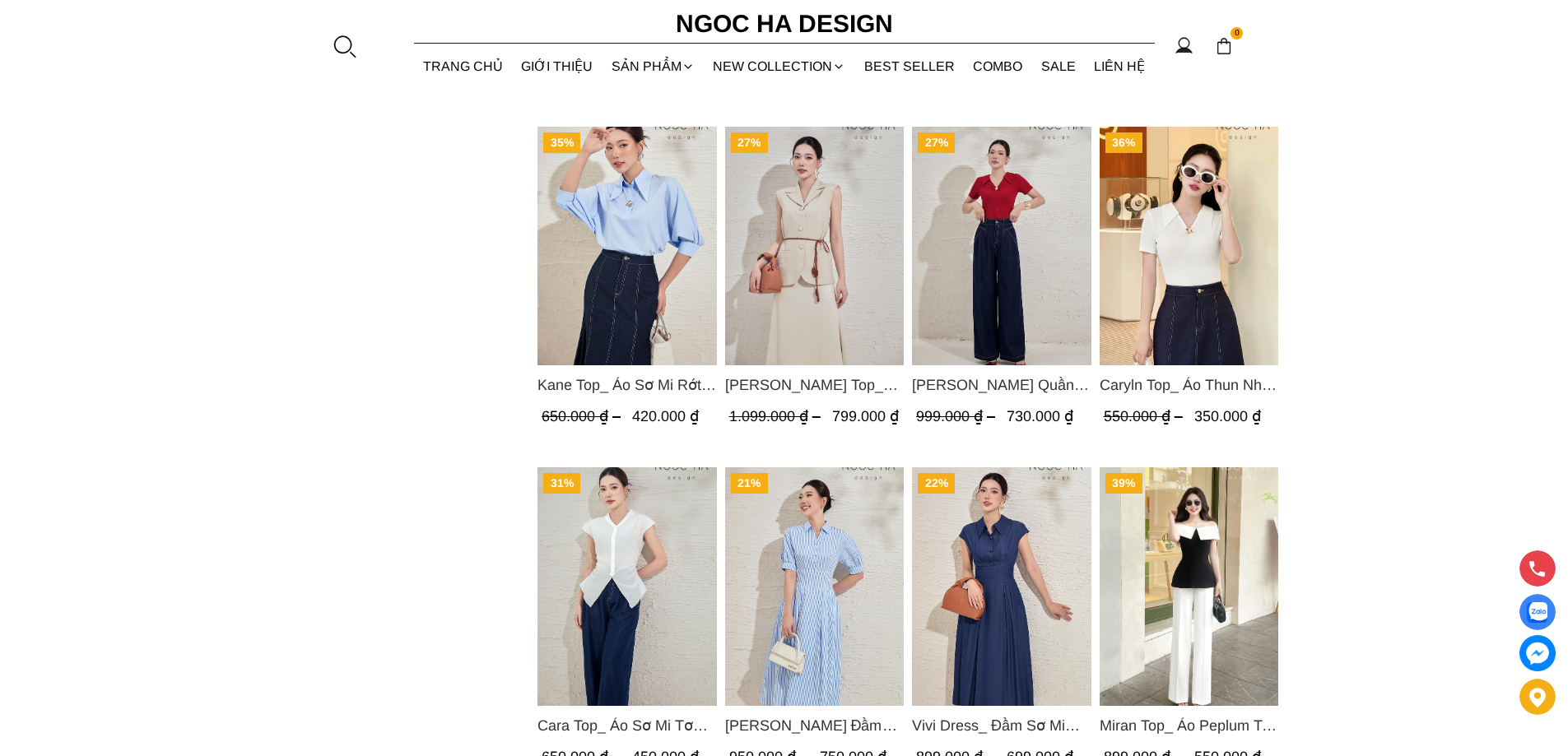
scroll to position [1892, 0]
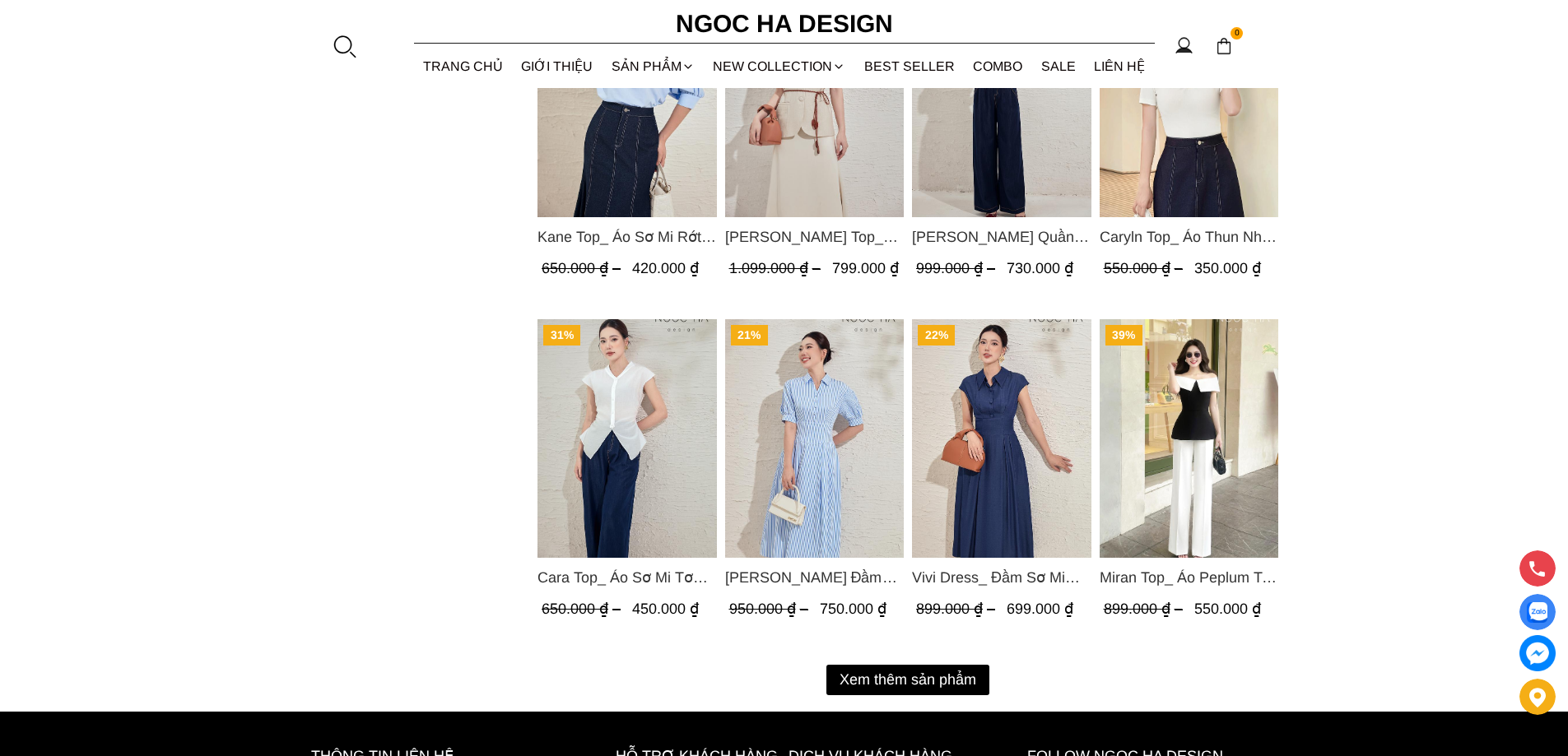
click at [929, 676] on button "Xem thêm sản phẩm" at bounding box center [908, 680] width 163 height 31
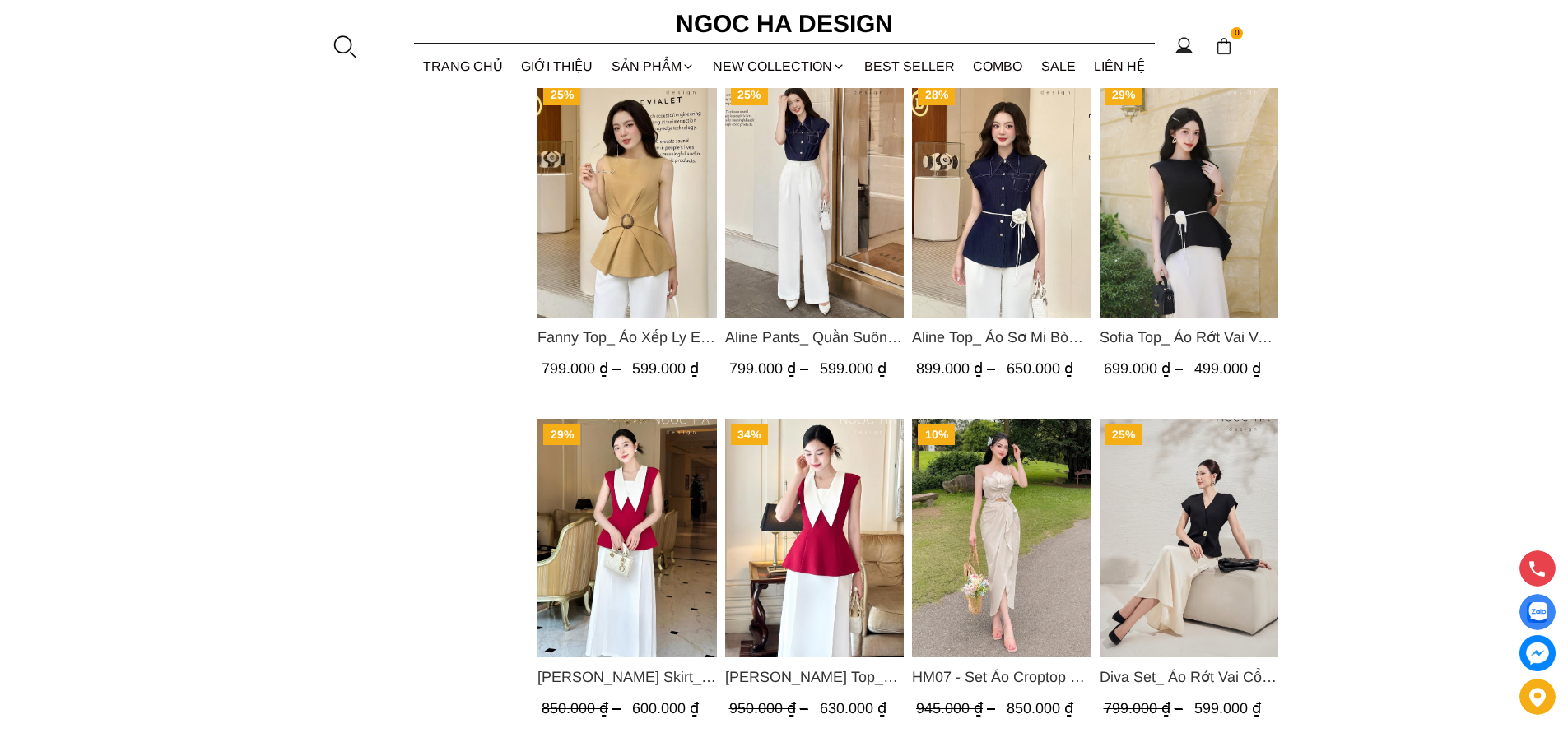
scroll to position [3210, 0]
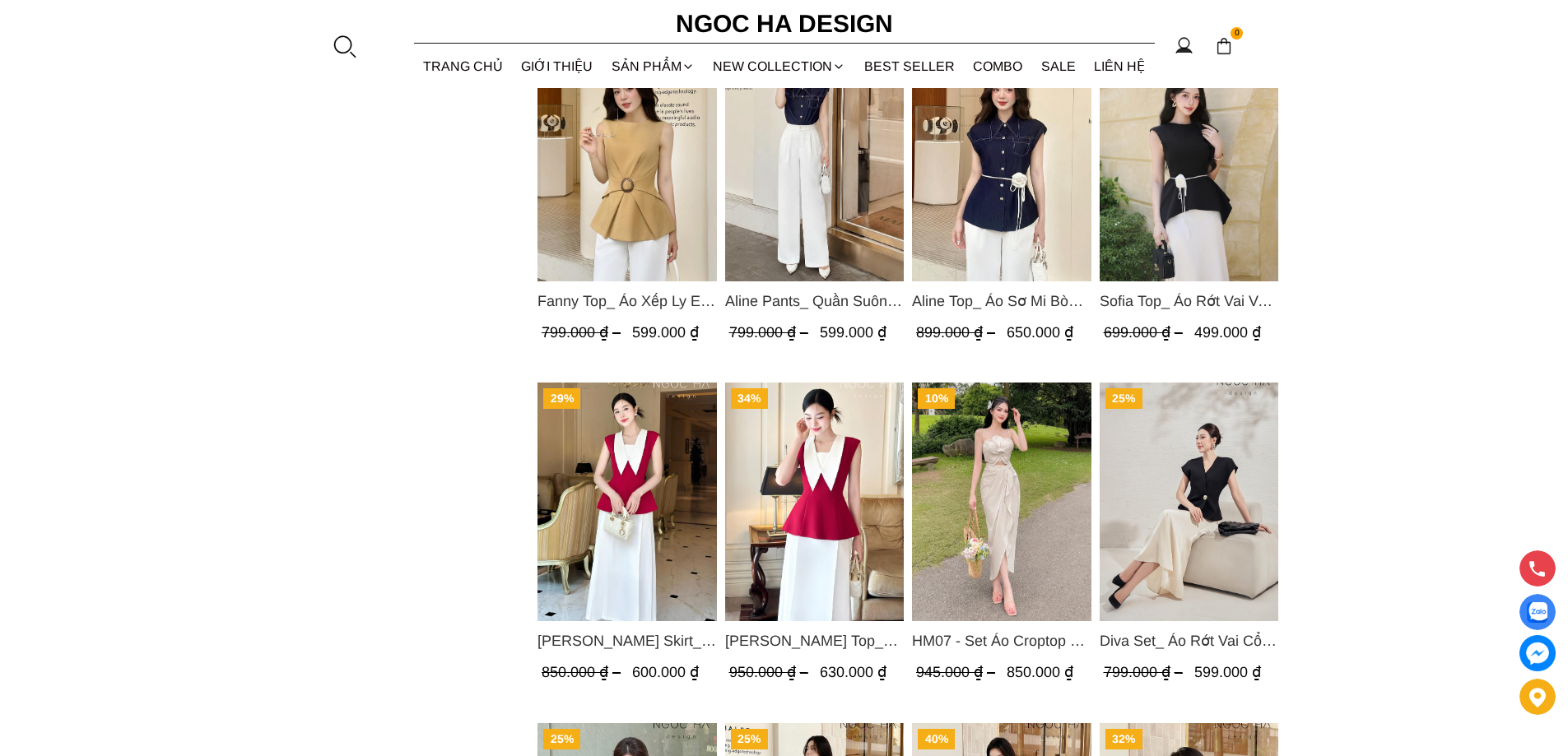
click at [1193, 539] on img "Product image - Diva Set_ Áo Rớt Vai Cổ V, Chân Váy Lụa Đuôi Cá A1078+CV134" at bounding box center [1189, 501] width 180 height 238
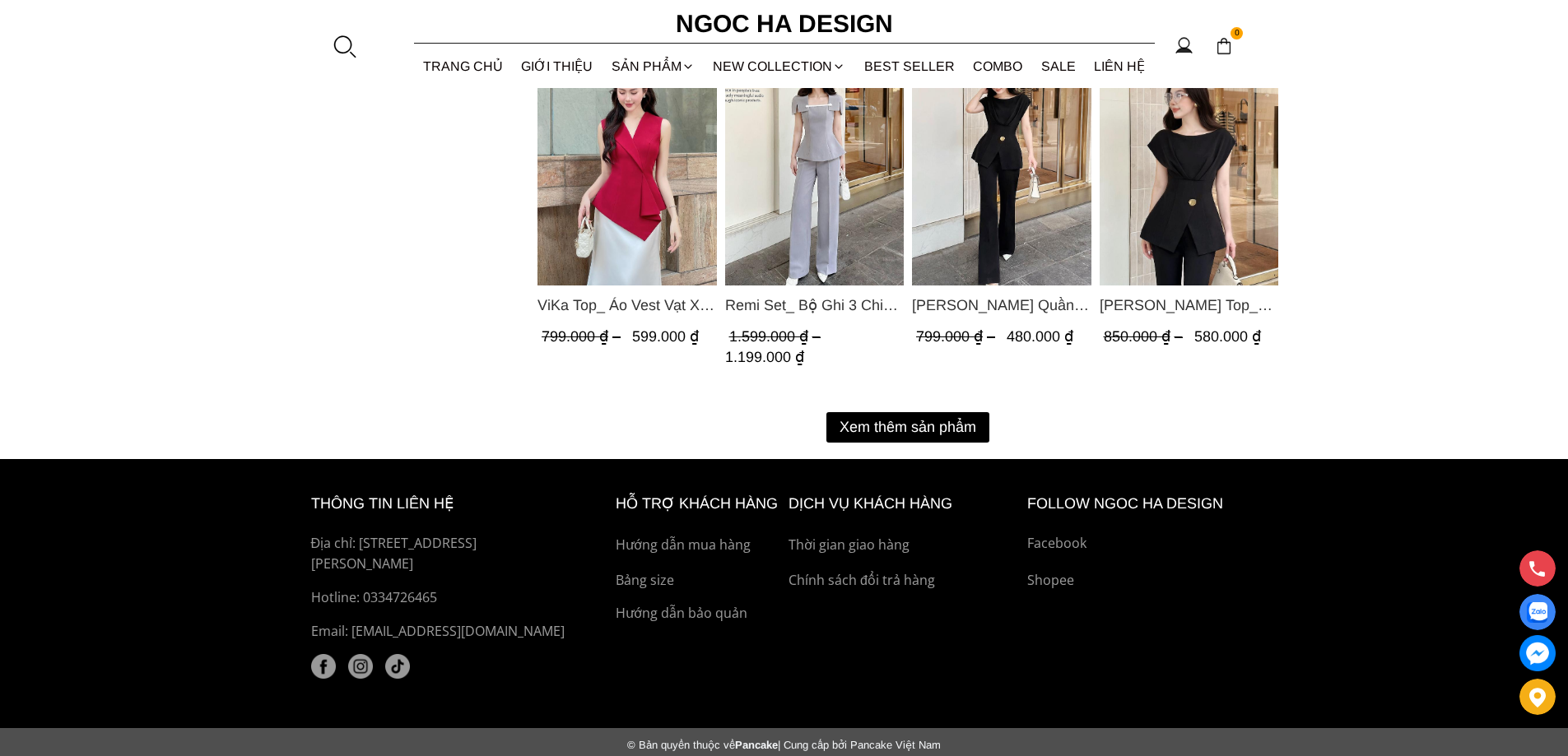
scroll to position [3907, 0]
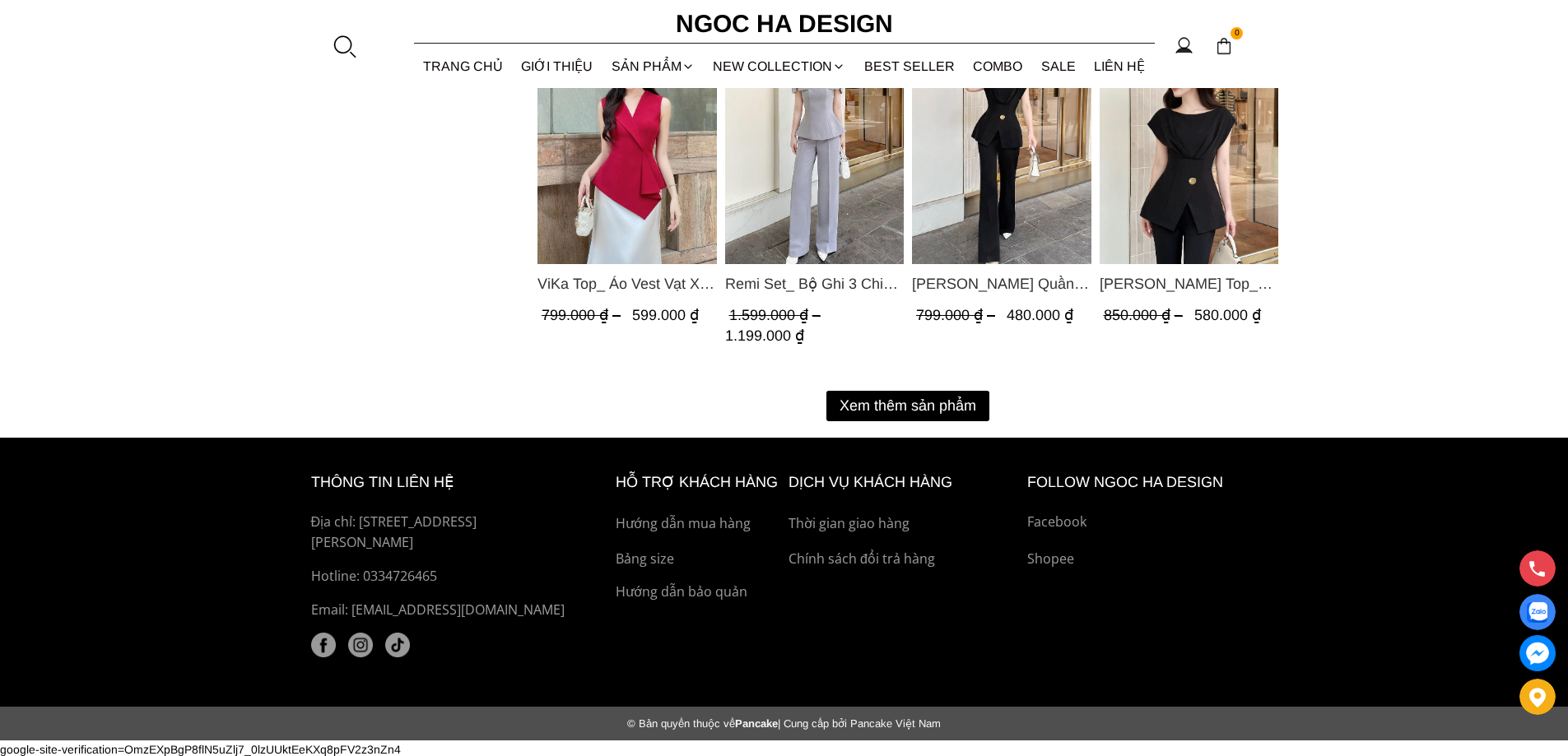
click at [884, 410] on button "Xem thêm sản phẩm" at bounding box center [908, 406] width 163 height 31
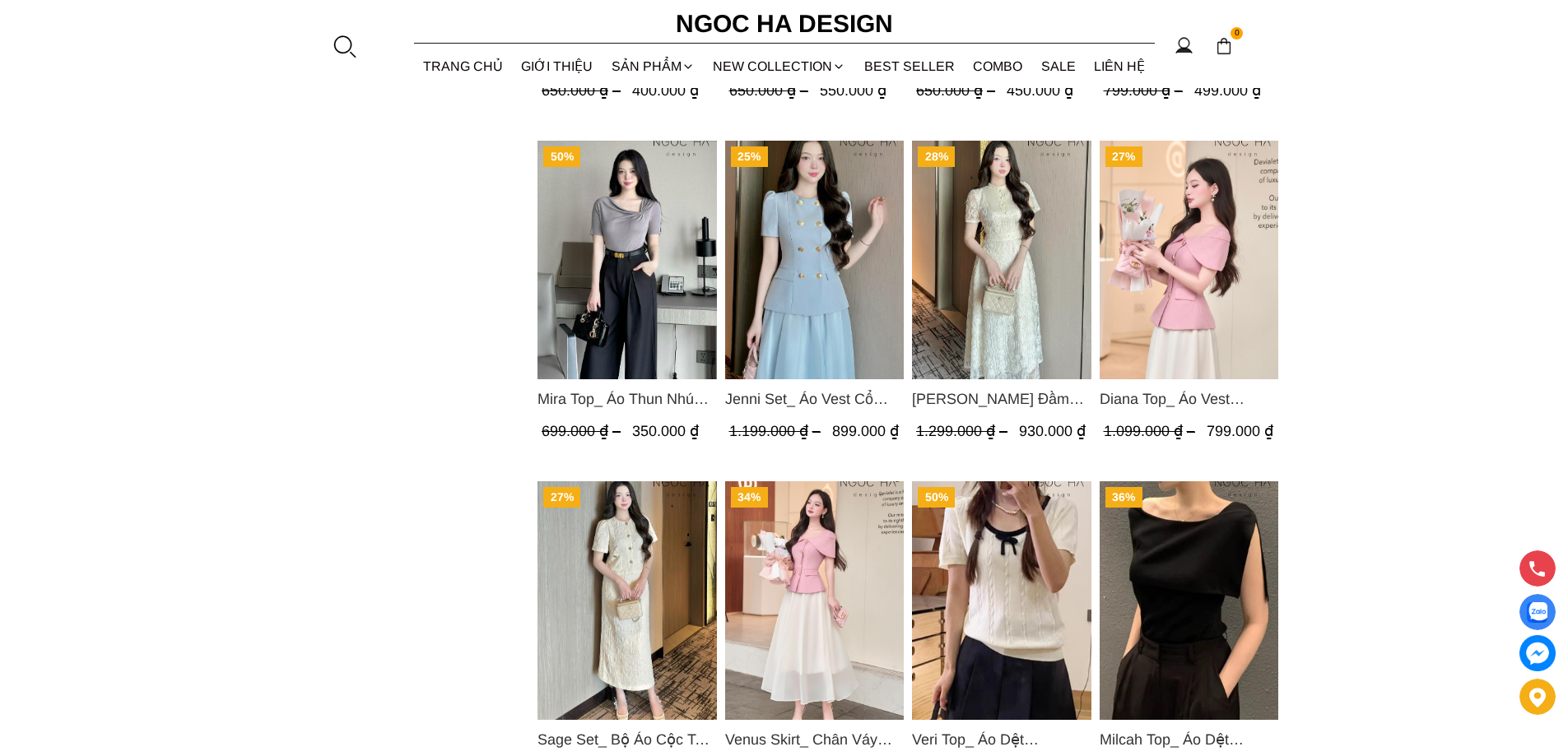
scroll to position [4566, 0]
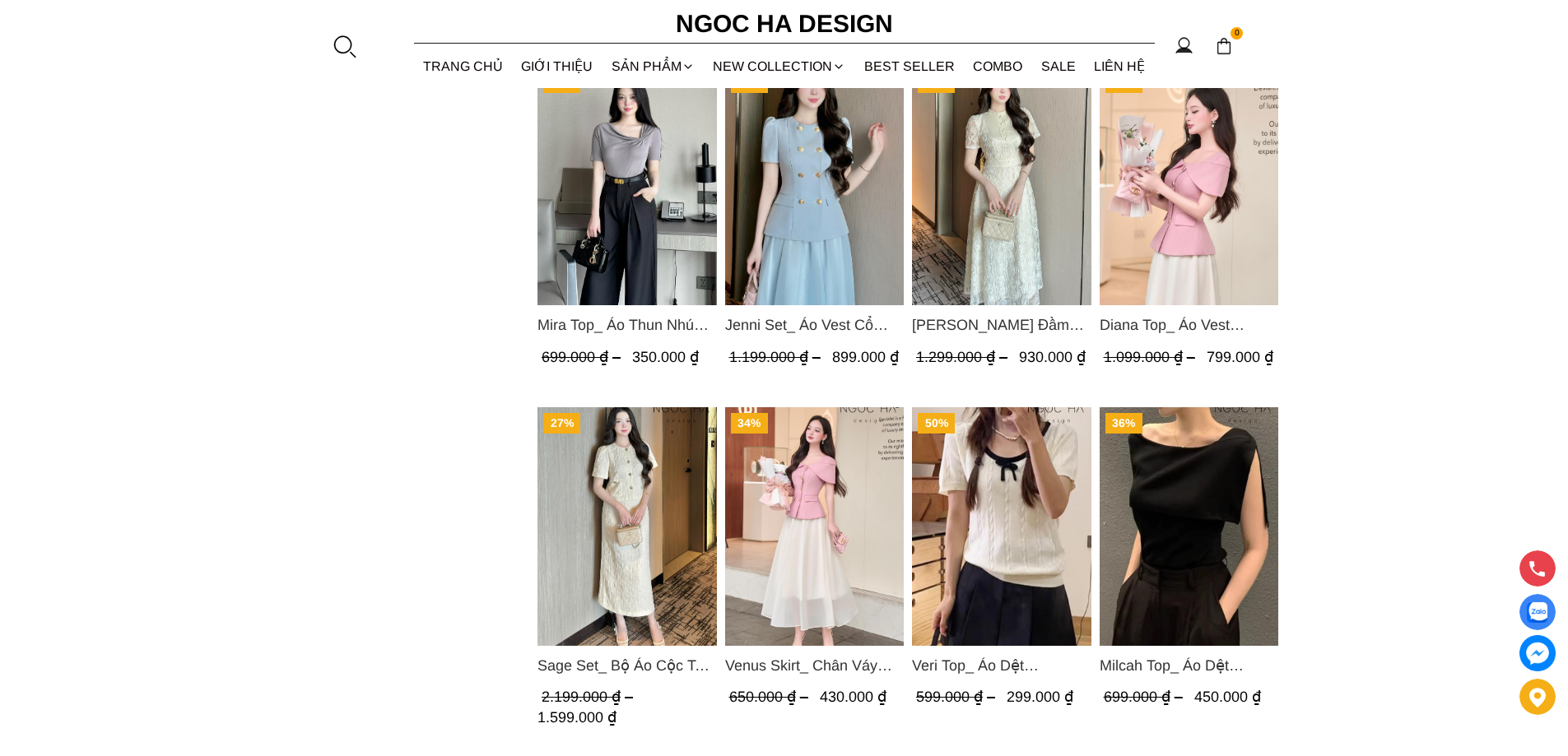
click at [793, 521] on img "Product image - Venus Skirt_ Chân Váy Xòe Màu Kem CV131" at bounding box center [815, 526] width 180 height 238
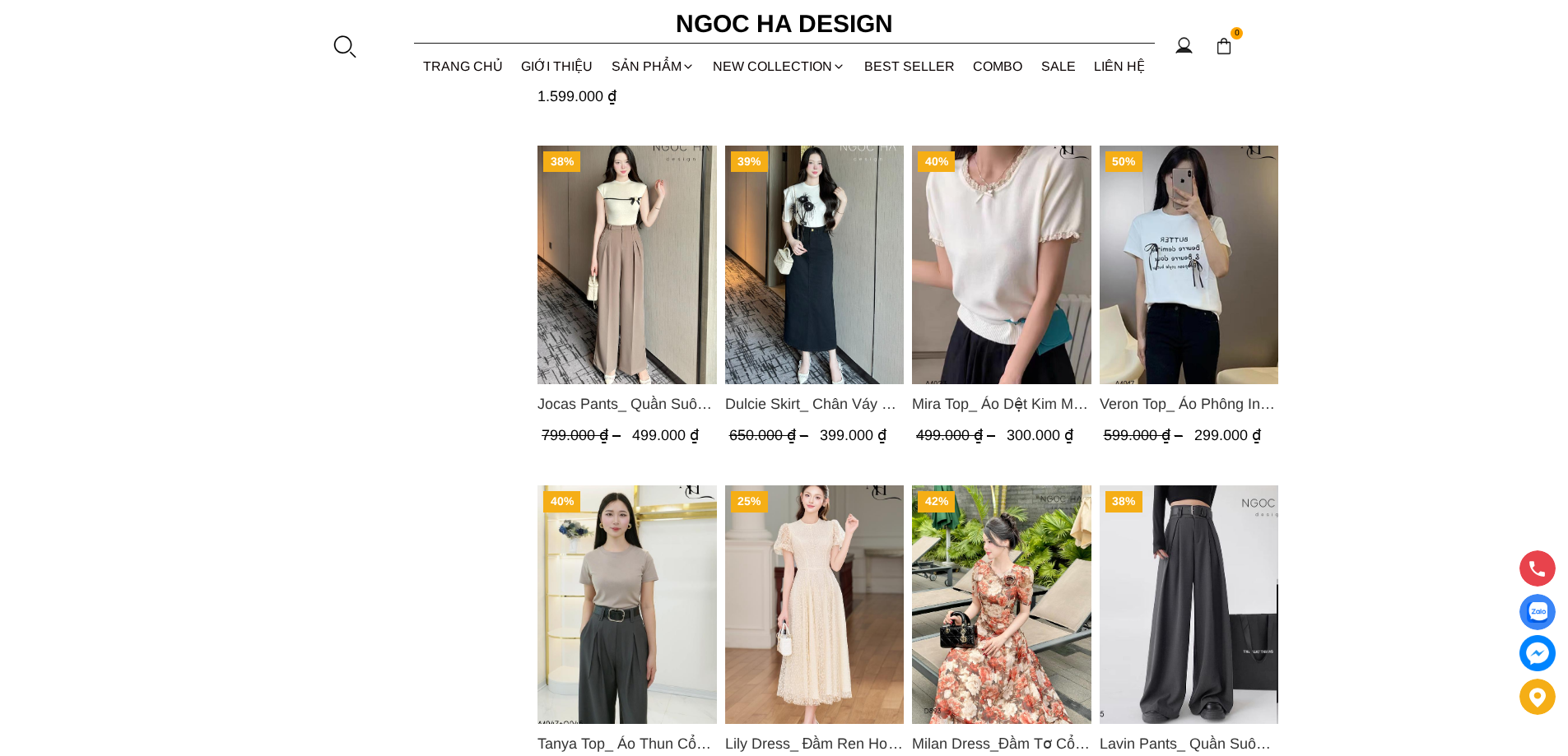
scroll to position [5389, 0]
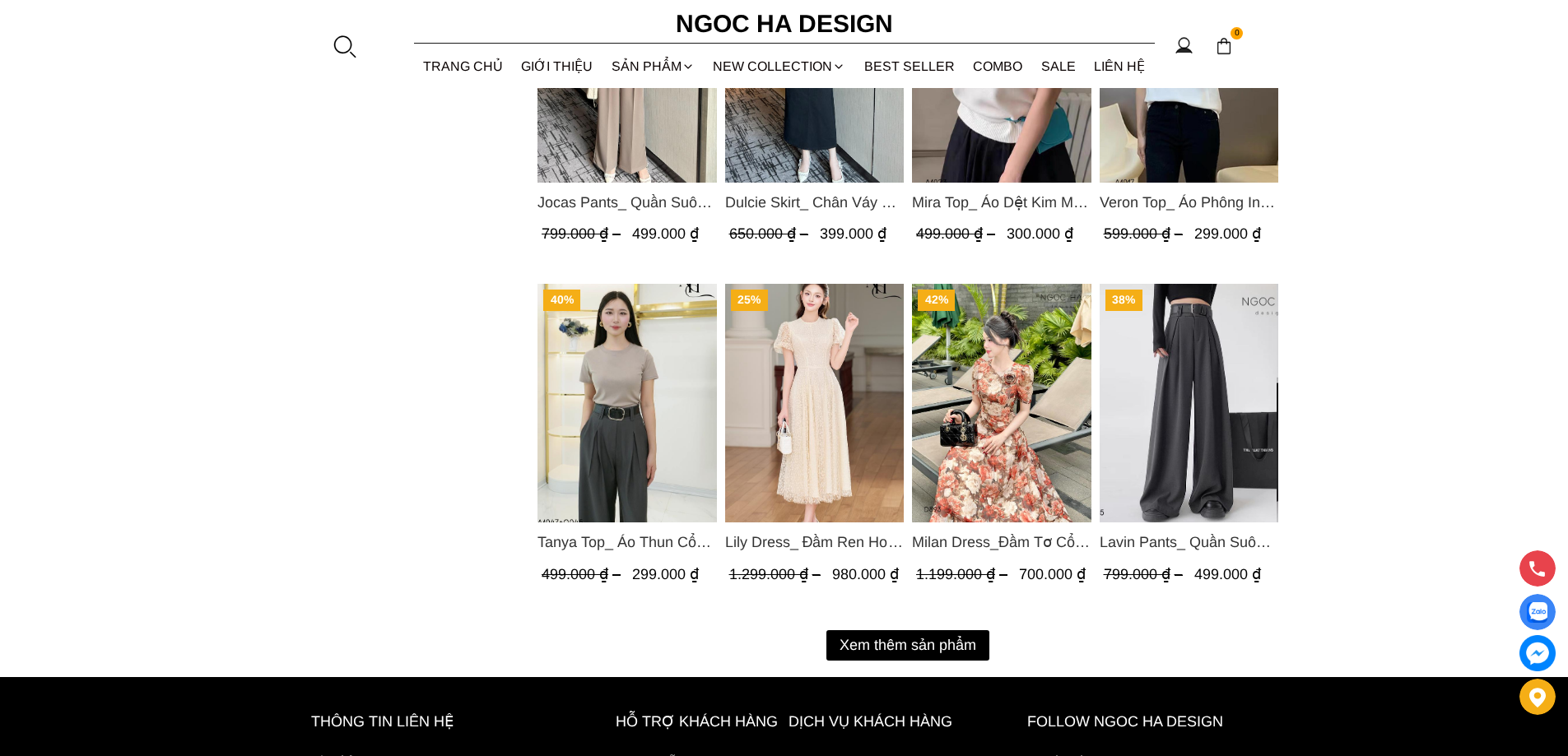
click at [929, 646] on button "Xem thêm sản phẩm" at bounding box center [908, 645] width 163 height 31
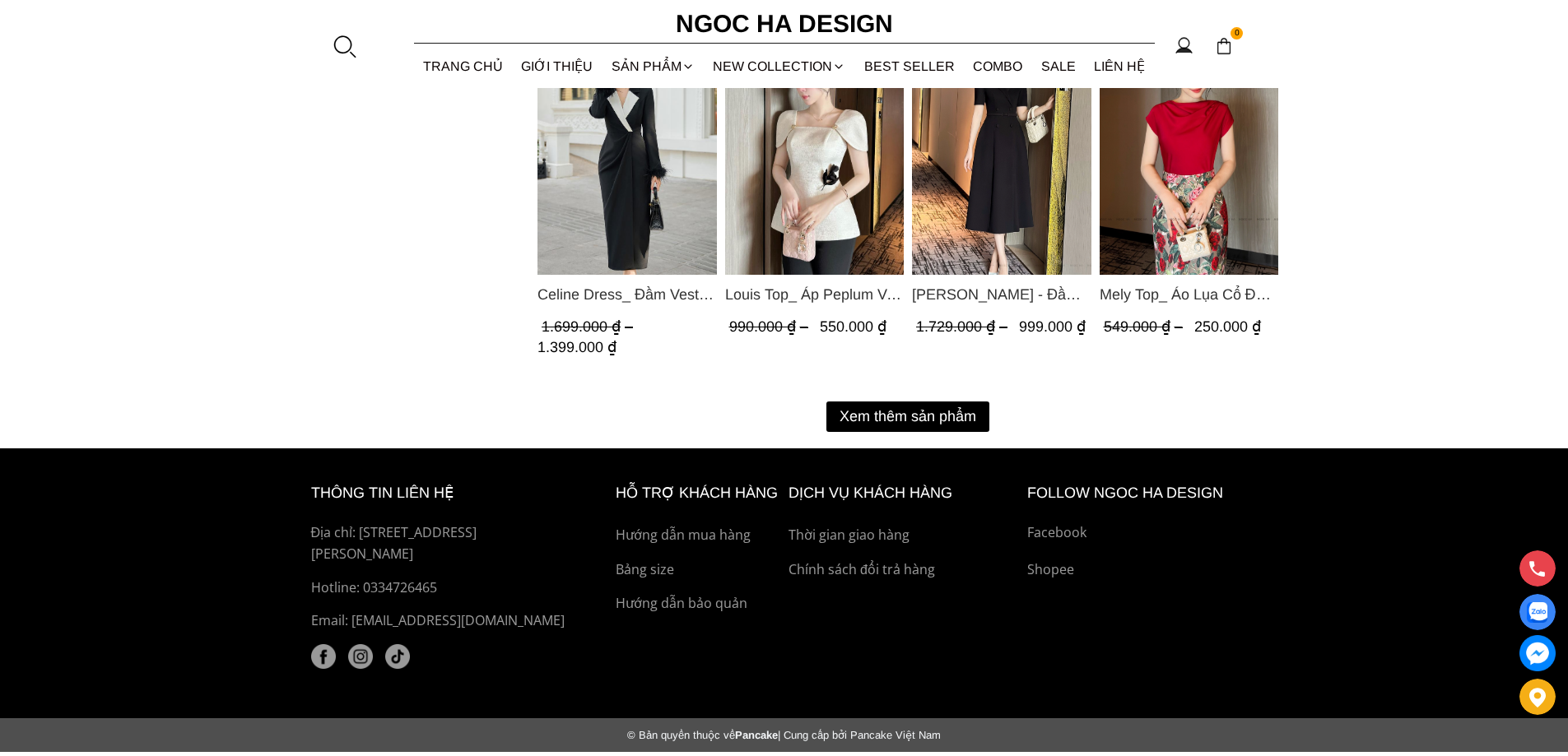
scroll to position [7366, 0]
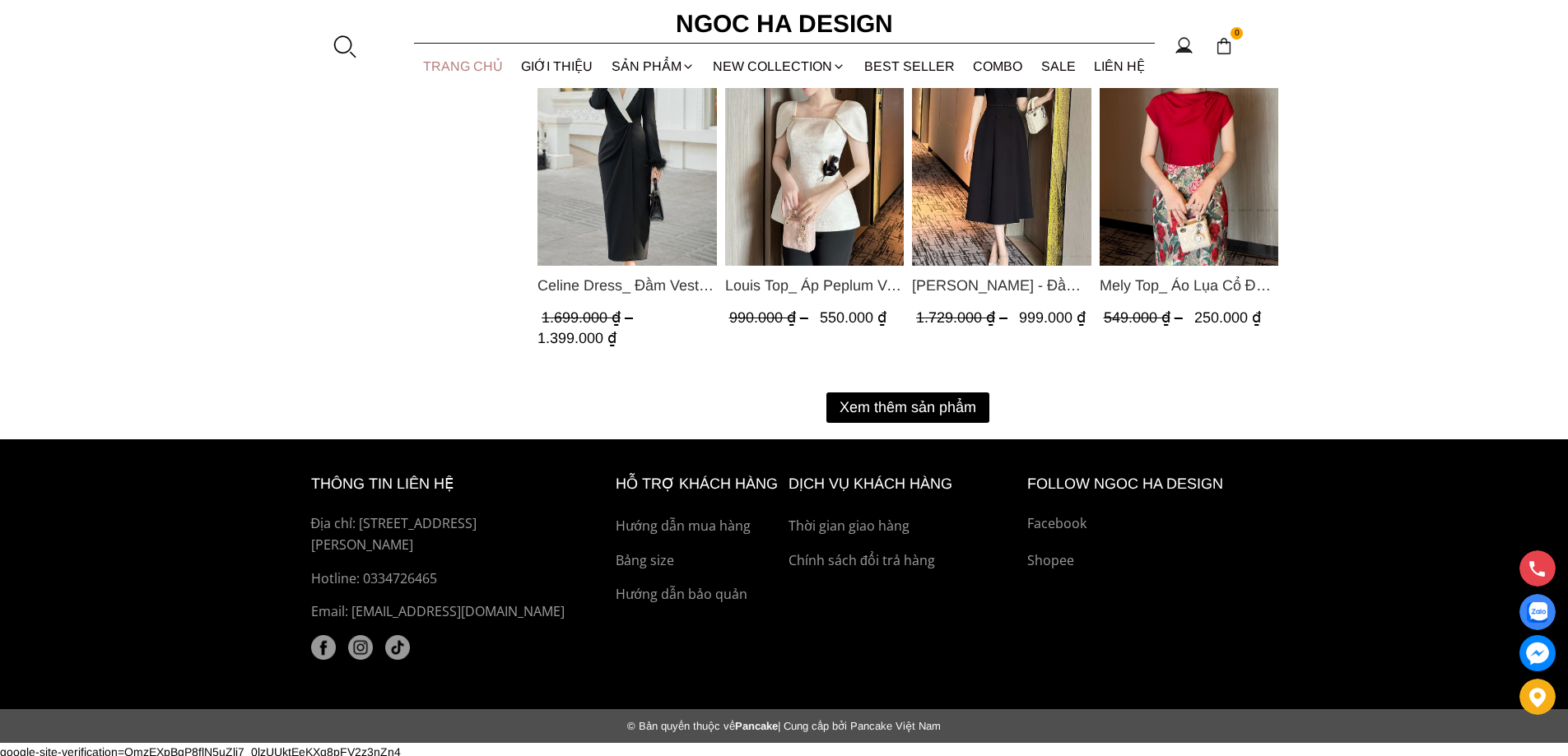
click at [462, 66] on link "TRANG CHỦ" at bounding box center [464, 66] width 99 height 43
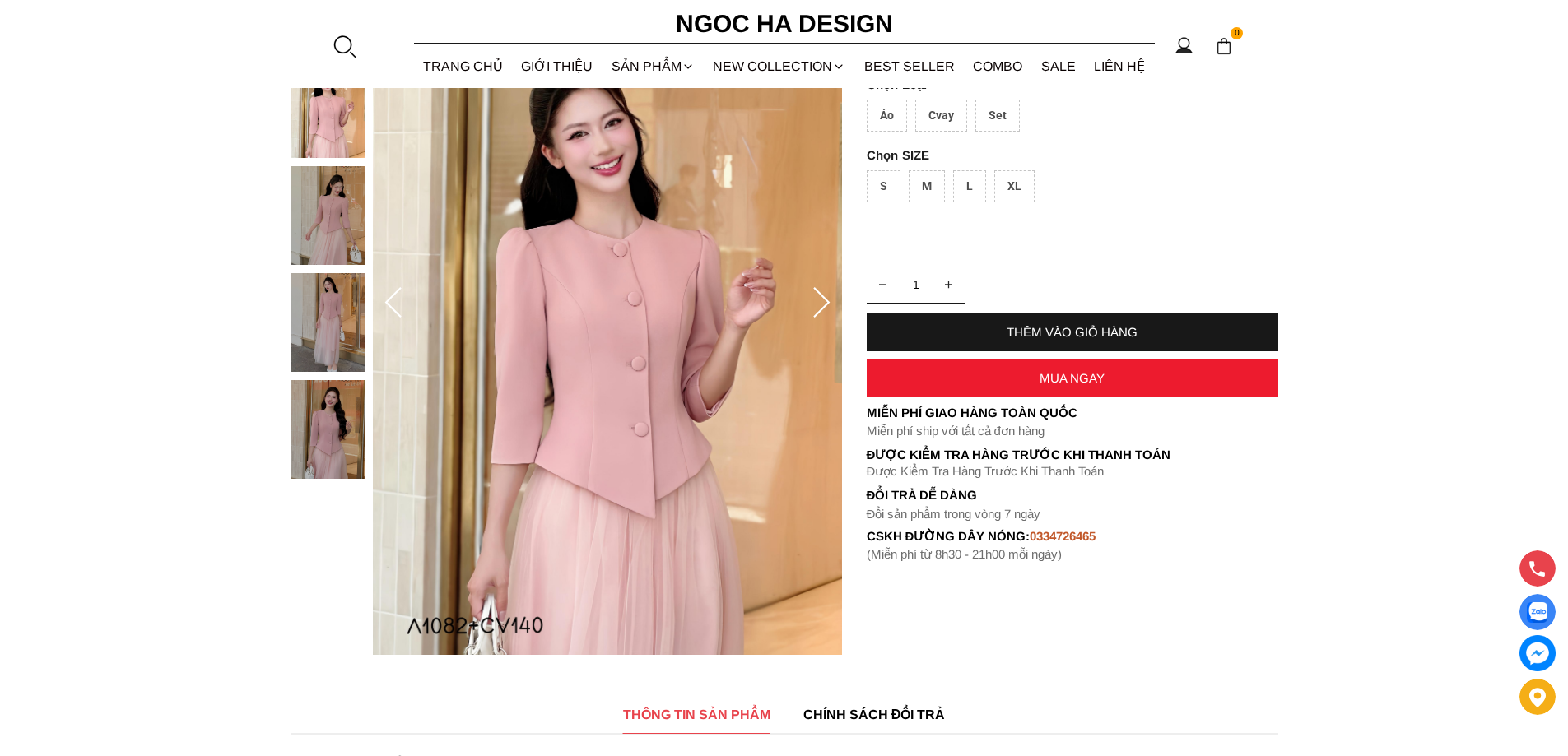
scroll to position [247, 0]
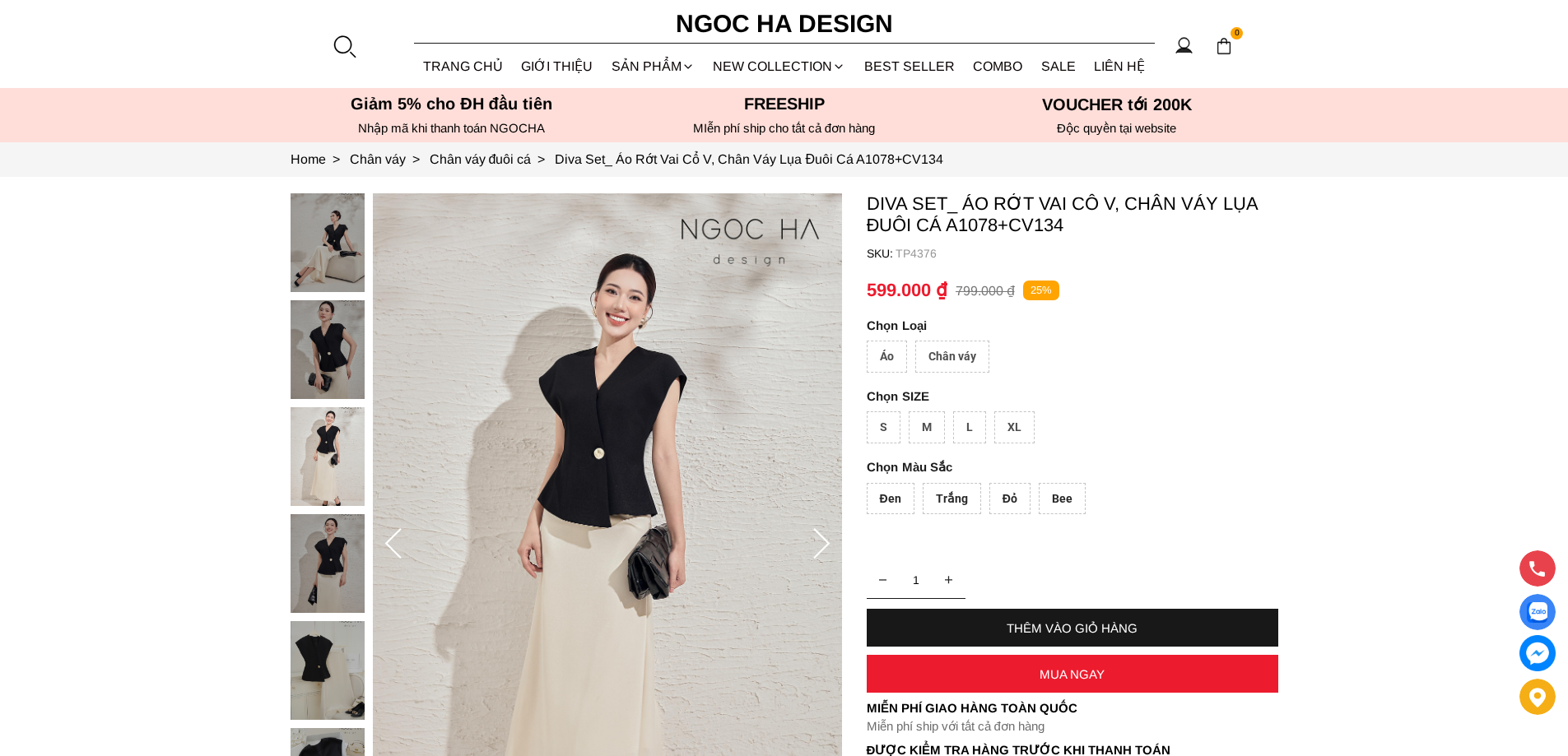
click at [331, 351] on img at bounding box center [327, 350] width 74 height 99
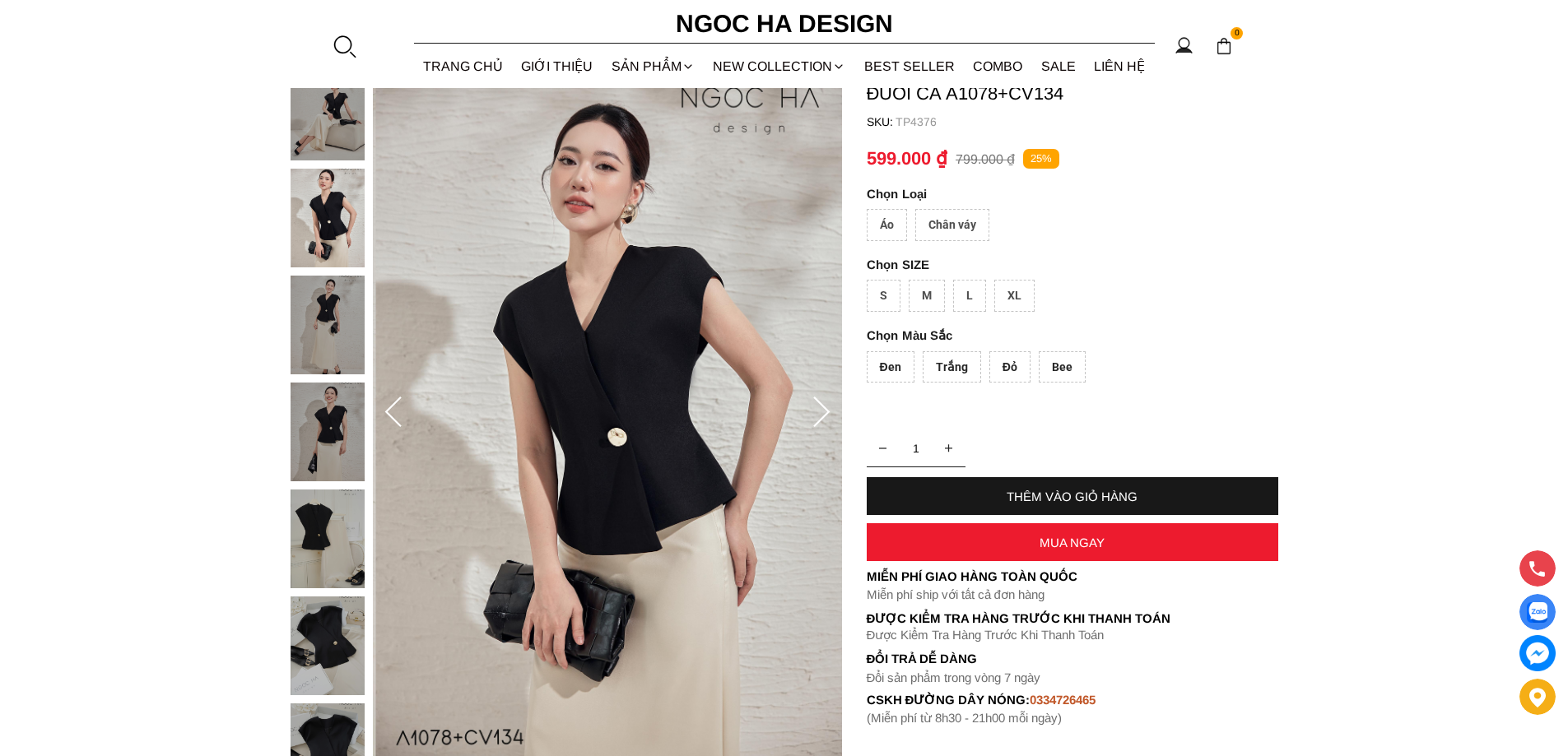
scroll to position [82, 0]
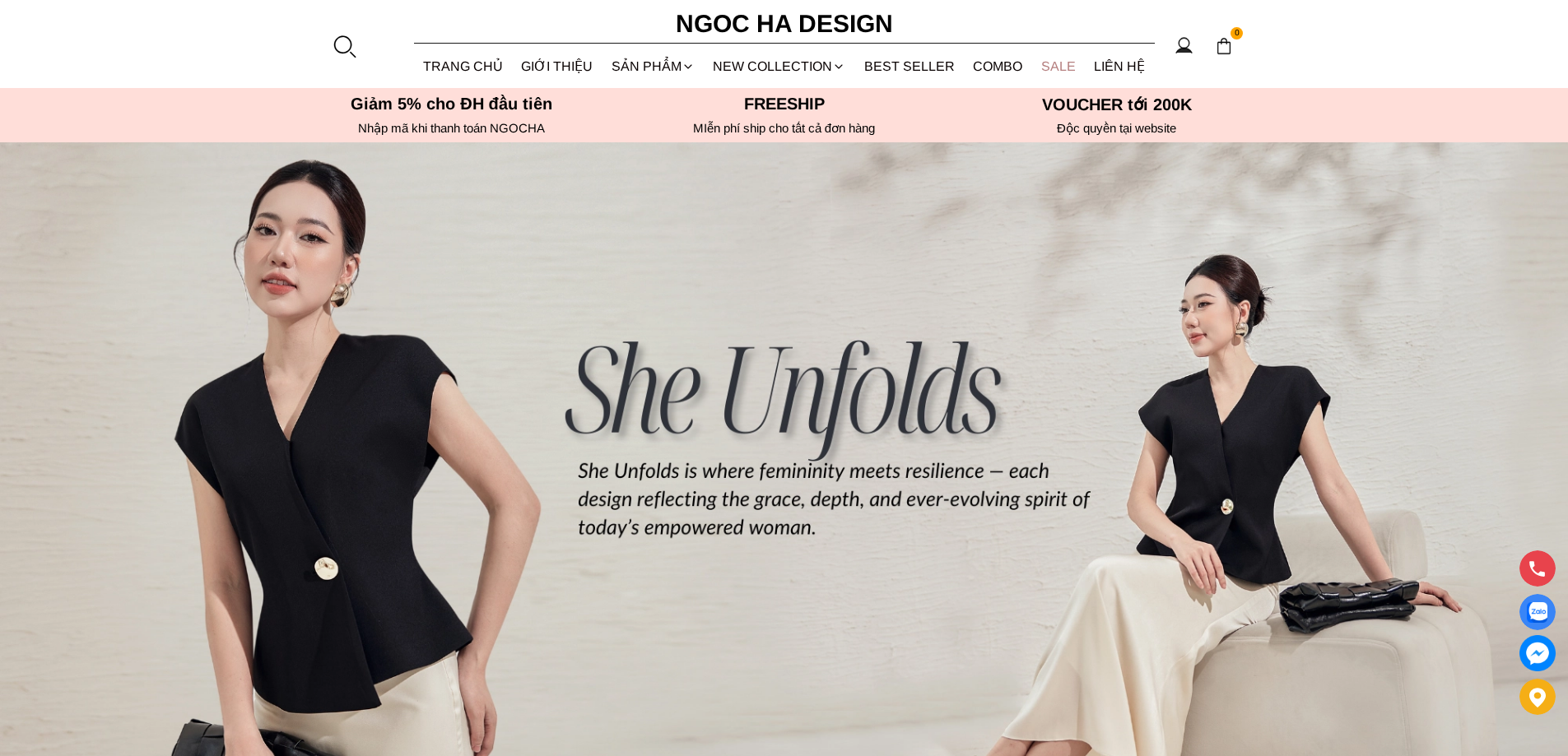
click at [1058, 66] on link "SALE" at bounding box center [1059, 66] width 53 height 43
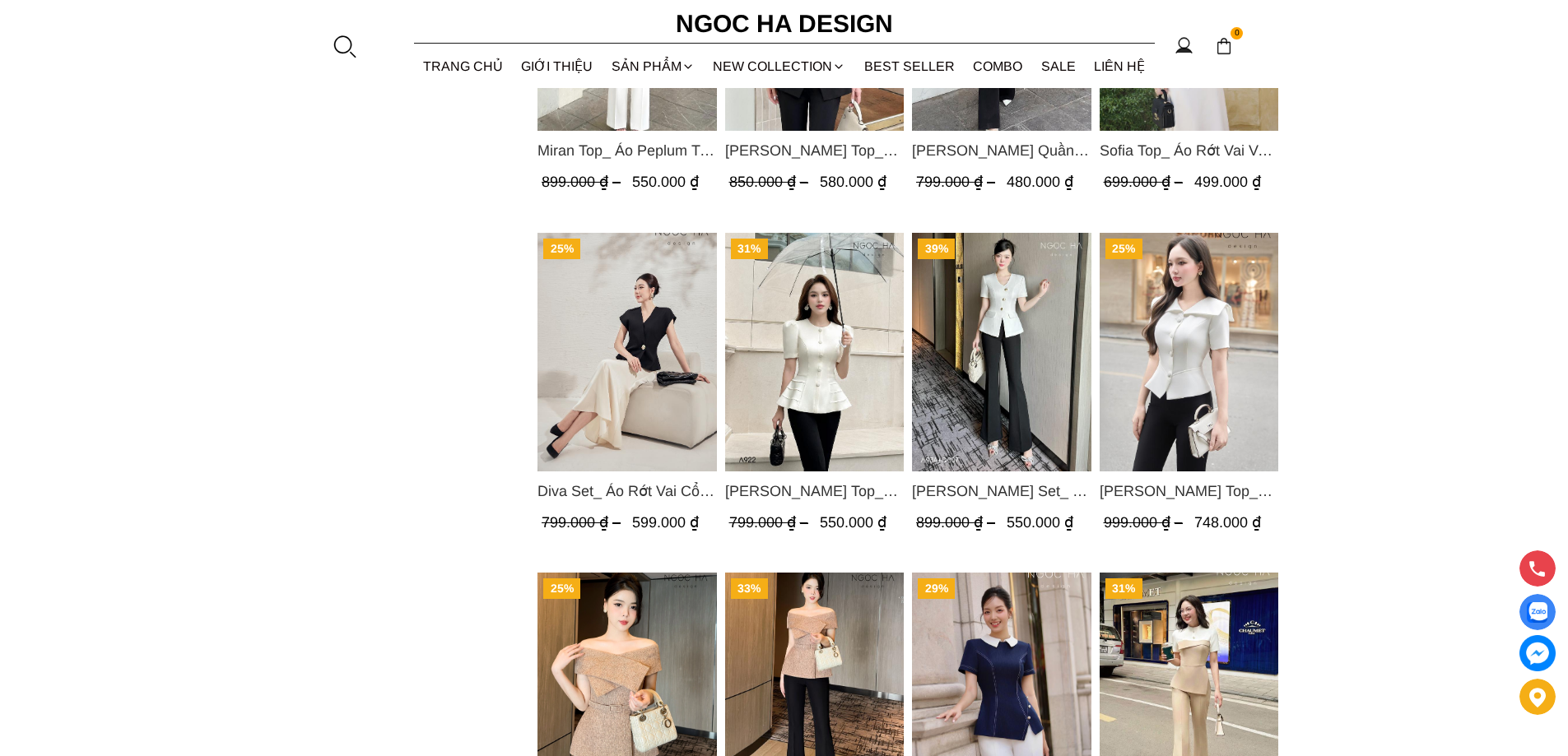
scroll to position [1645, 0]
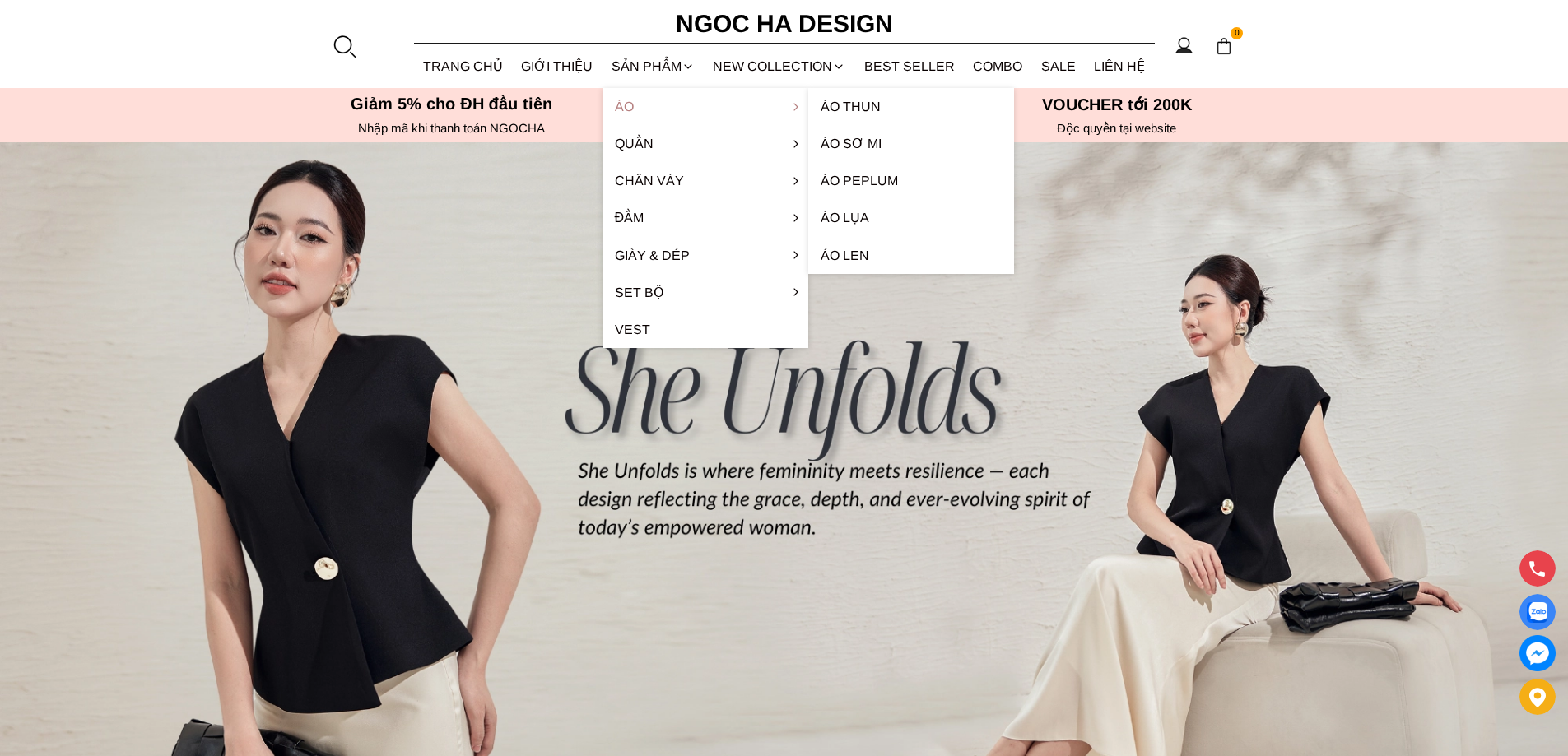
click at [630, 107] on link "Áo" at bounding box center [706, 106] width 206 height 37
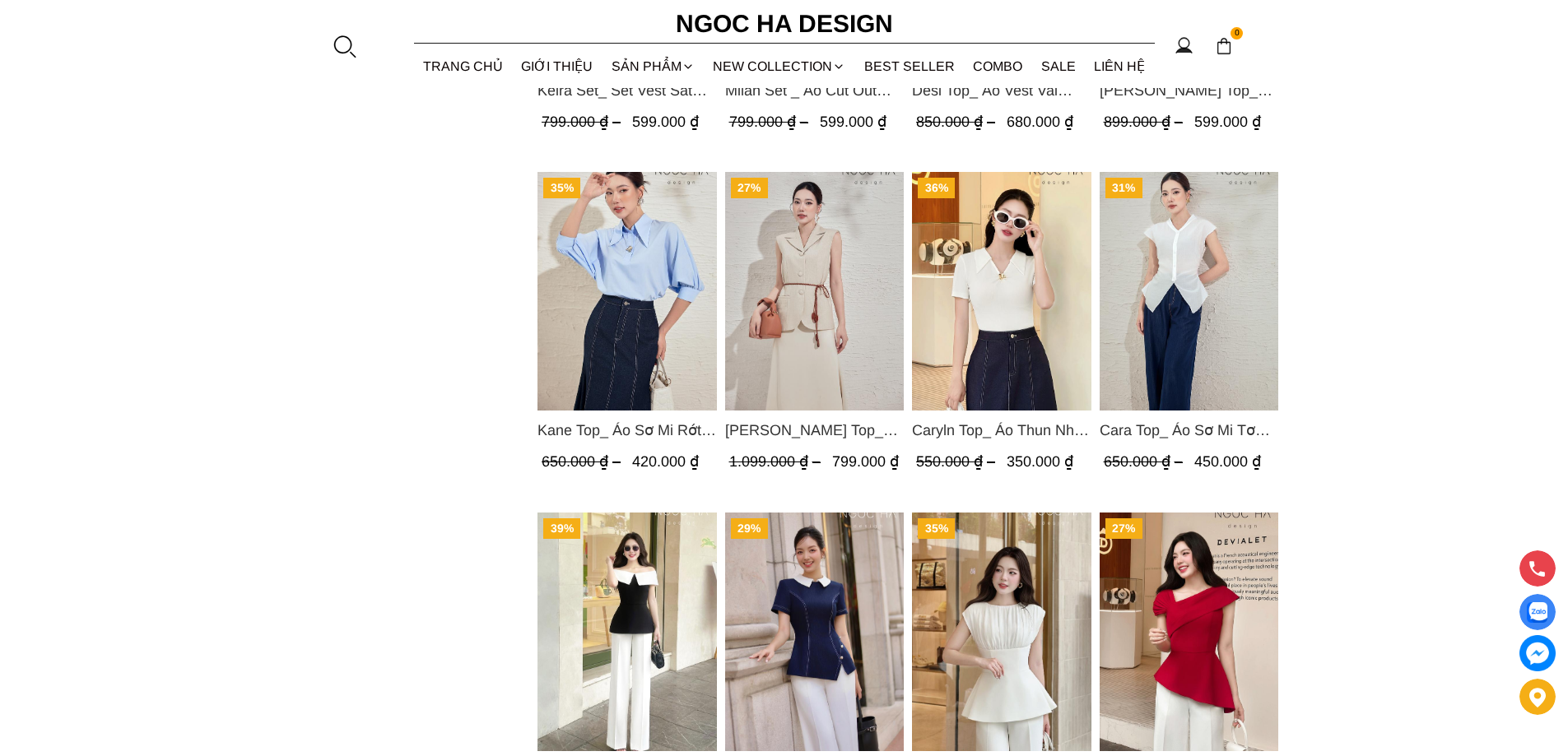
scroll to position [1563, 0]
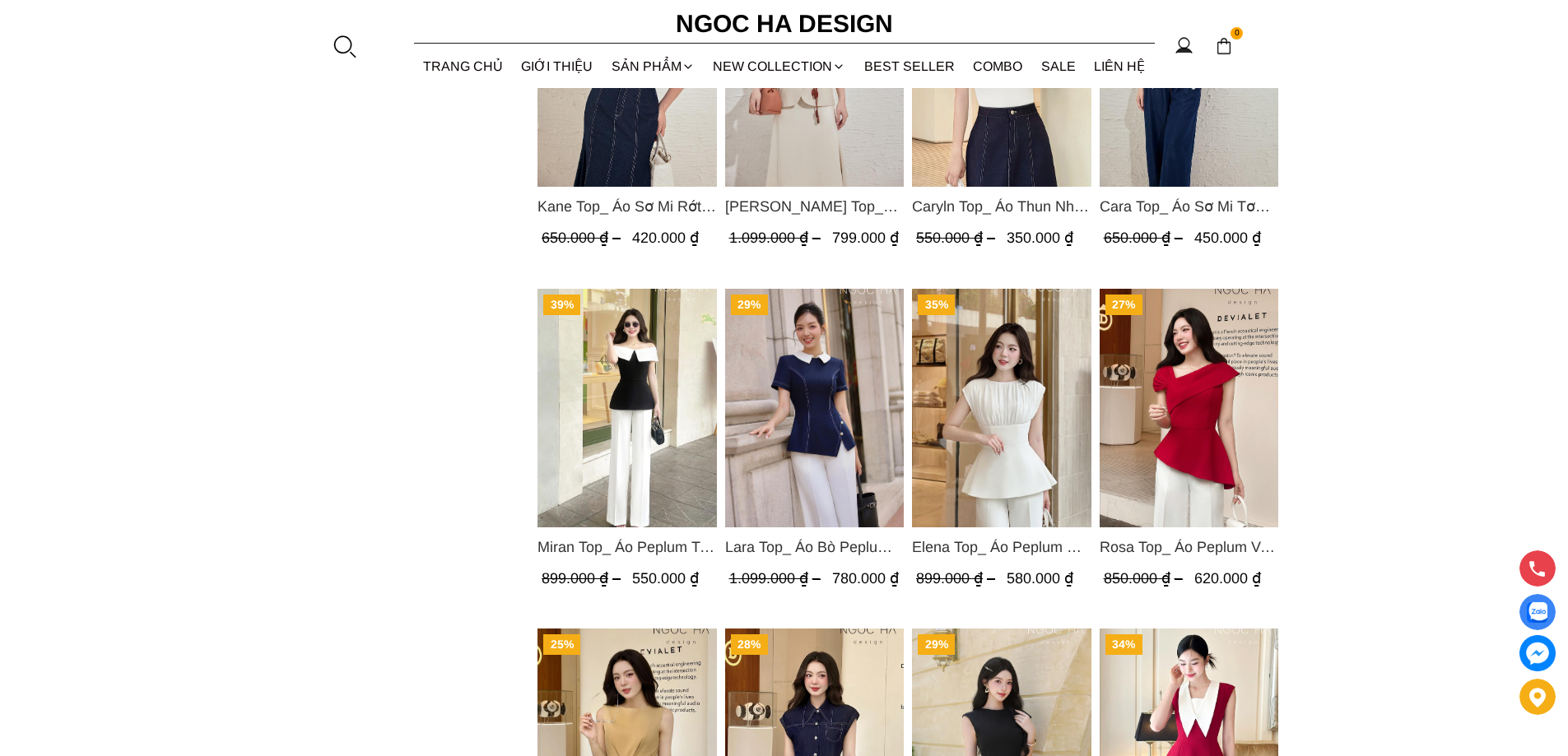
click at [1025, 432] on img "Product image - Elena Top_ Áo Peplum Cổ Nhún Màu Trắng A1066" at bounding box center [1002, 407] width 180 height 238
click at [1139, 439] on img "Product image - Rosa Top_ Áo Peplum Vai Lệch Xếp Ly Màu Đỏ A1064" at bounding box center [1189, 407] width 180 height 238
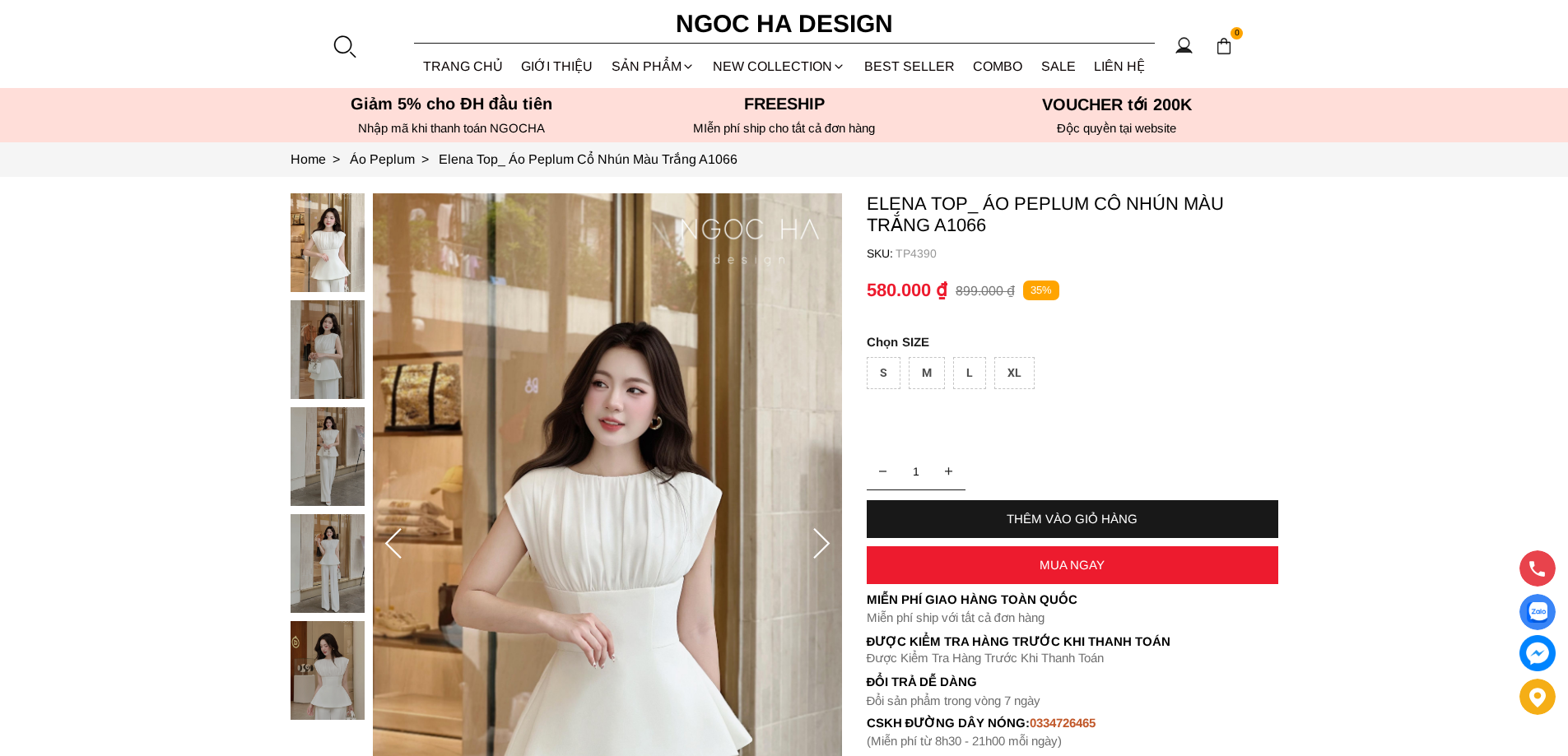
click at [317, 365] on img at bounding box center [327, 350] width 74 height 99
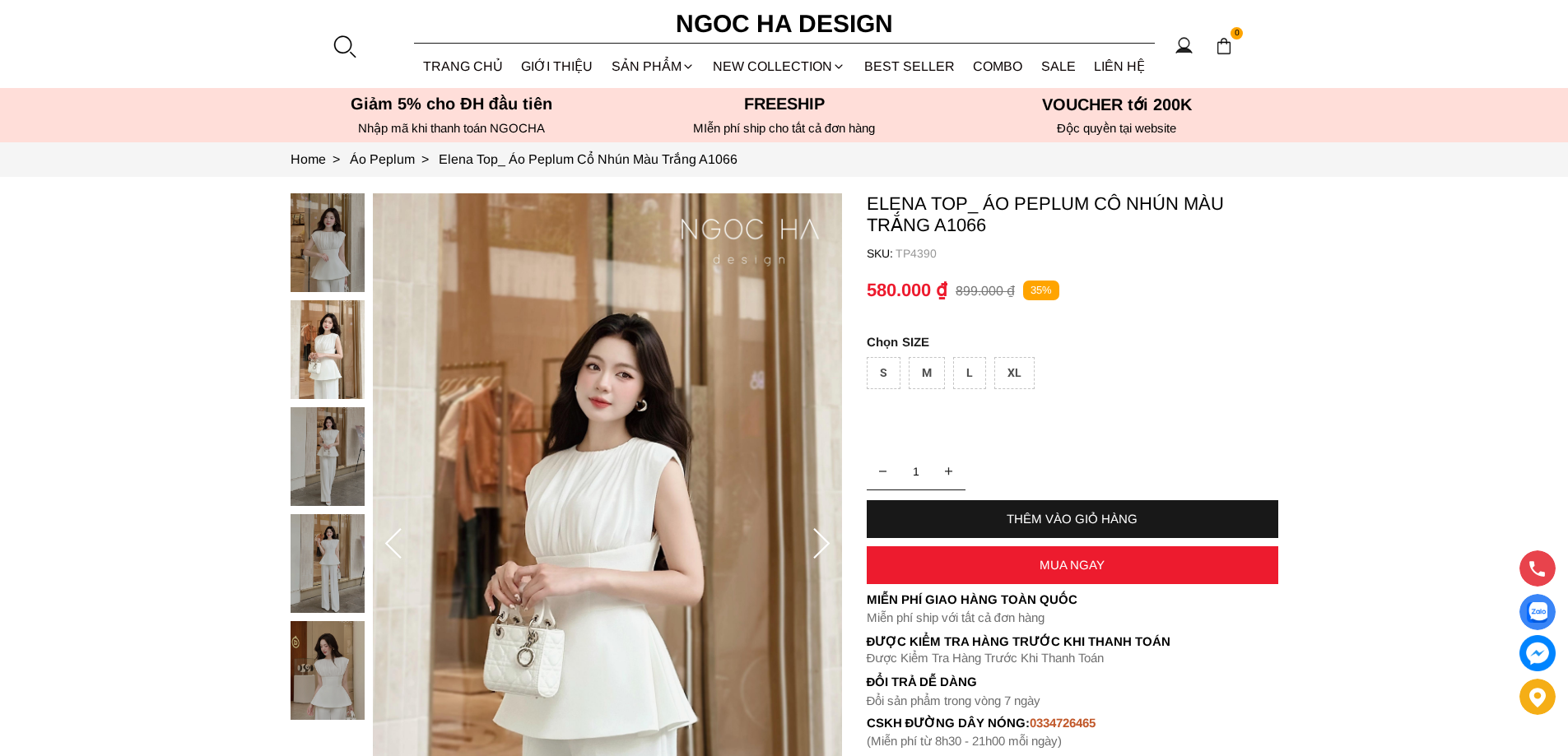
click at [332, 435] on img at bounding box center [327, 457] width 74 height 99
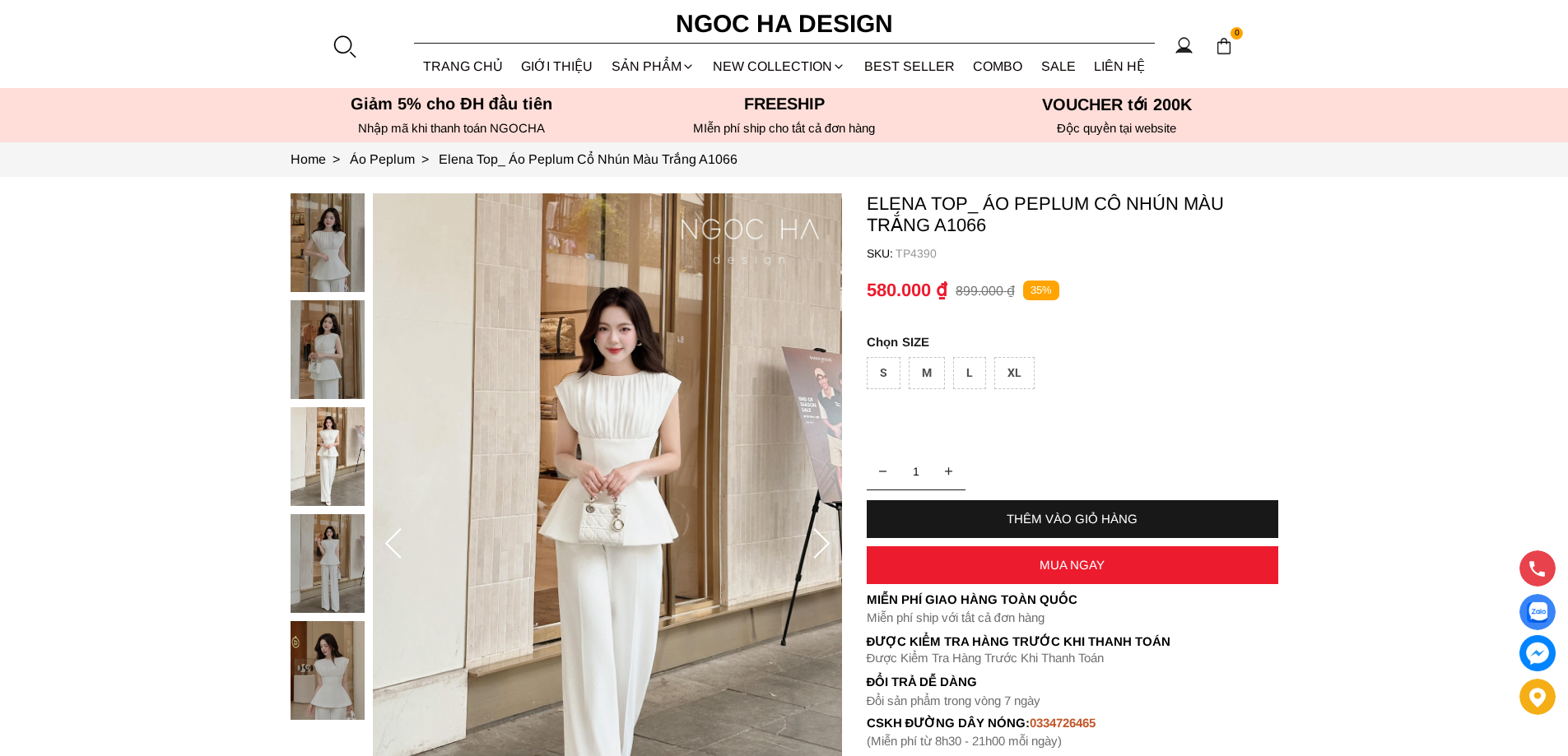
click at [324, 545] on img at bounding box center [327, 563] width 74 height 99
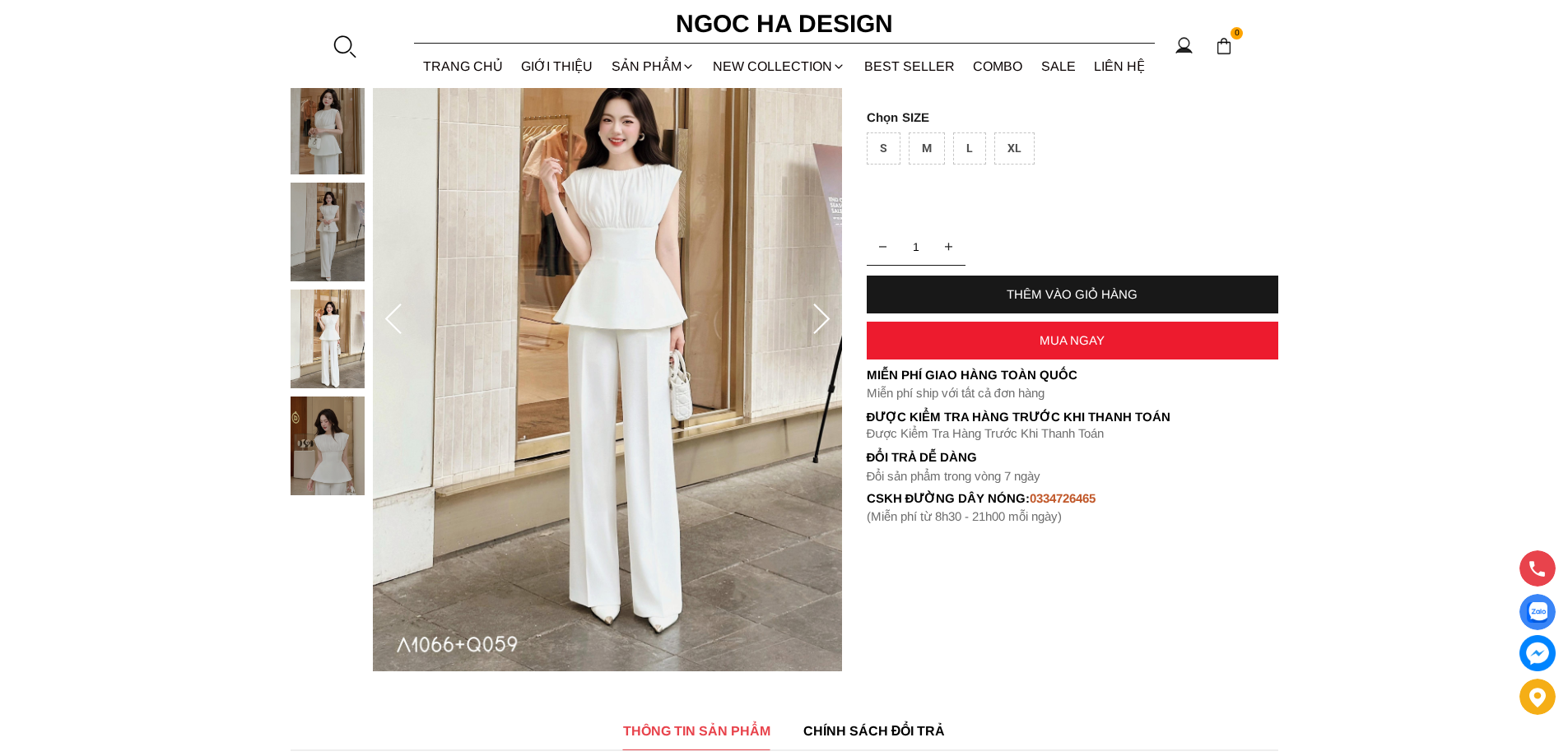
scroll to position [247, 0]
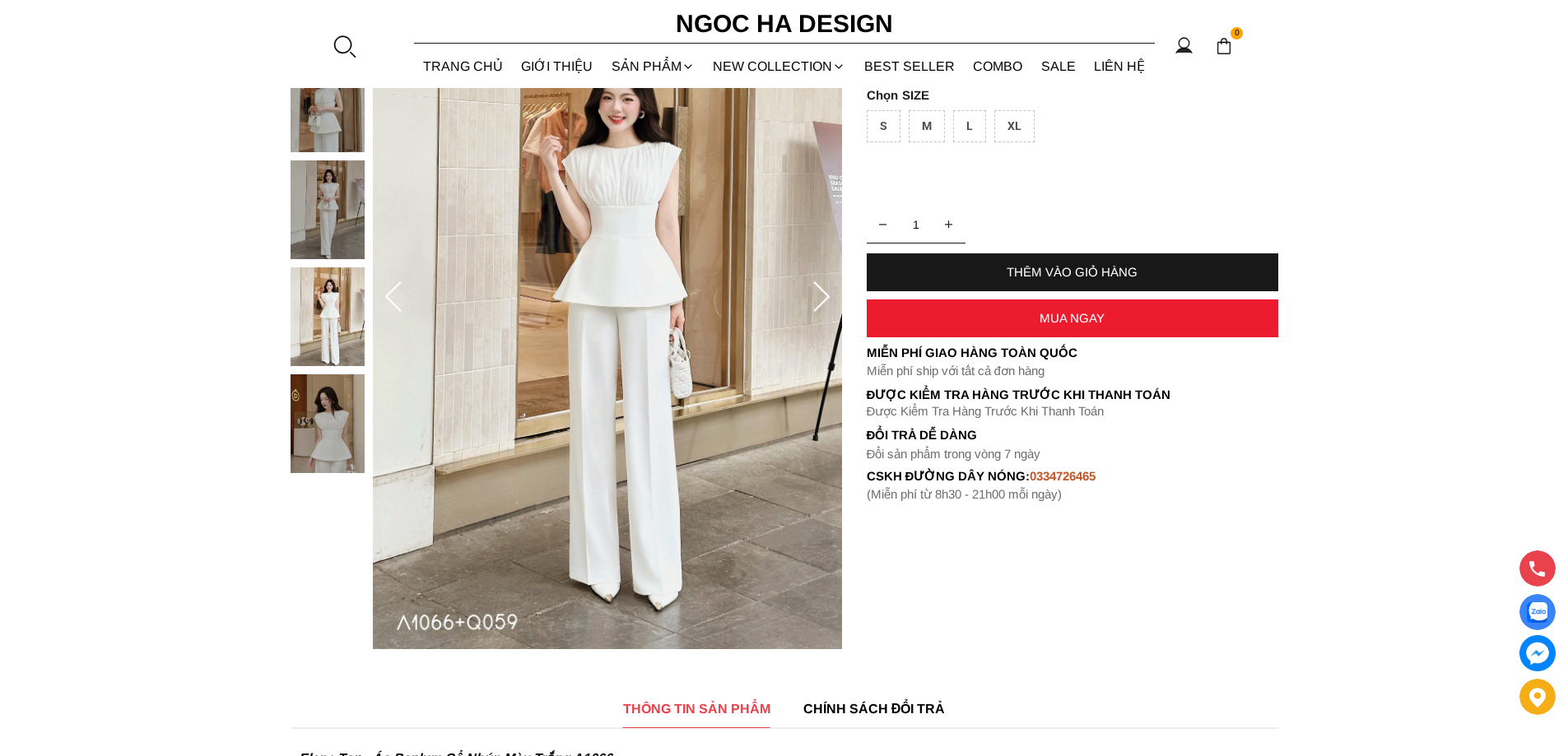
click at [326, 419] on img at bounding box center [327, 424] width 74 height 99
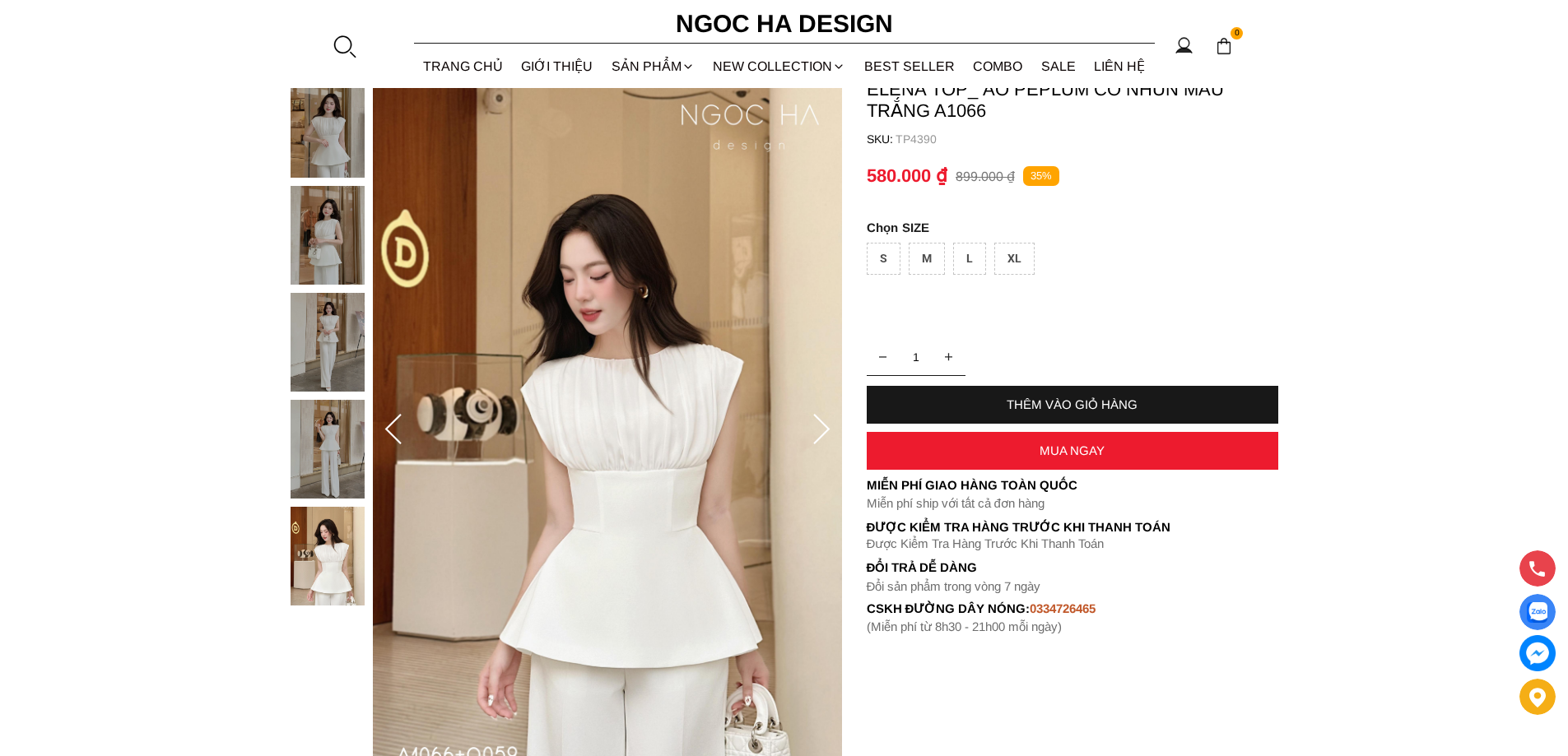
scroll to position [82, 0]
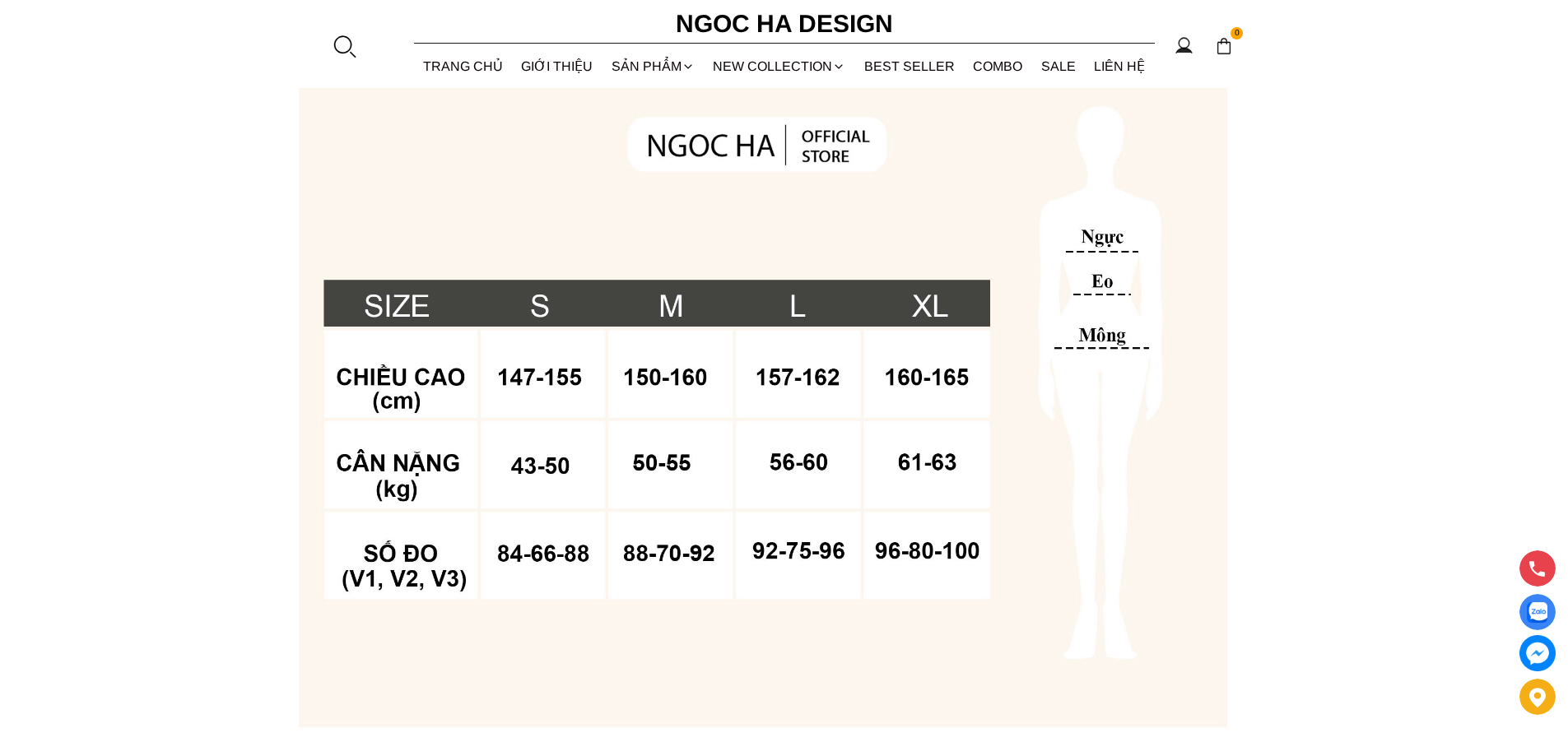
scroll to position [1234, 0]
